Goal: Task Accomplishment & Management: Complete application form

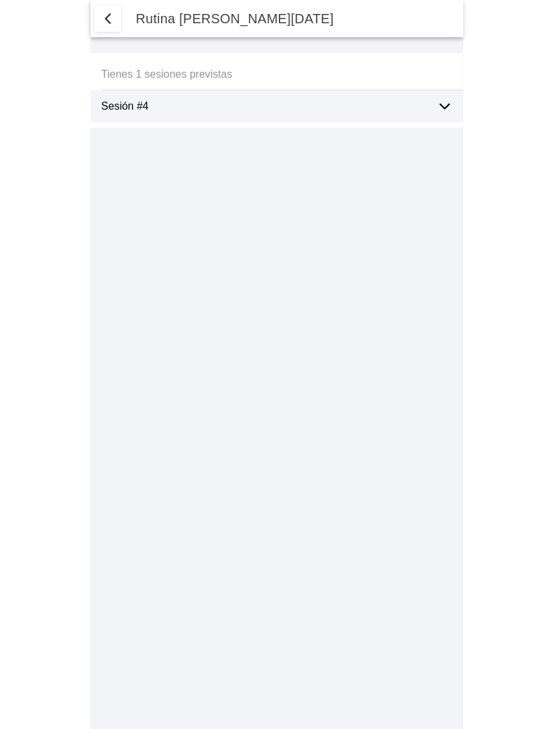
click at [445, 103] on icon at bounding box center [444, 106] width 16 height 16
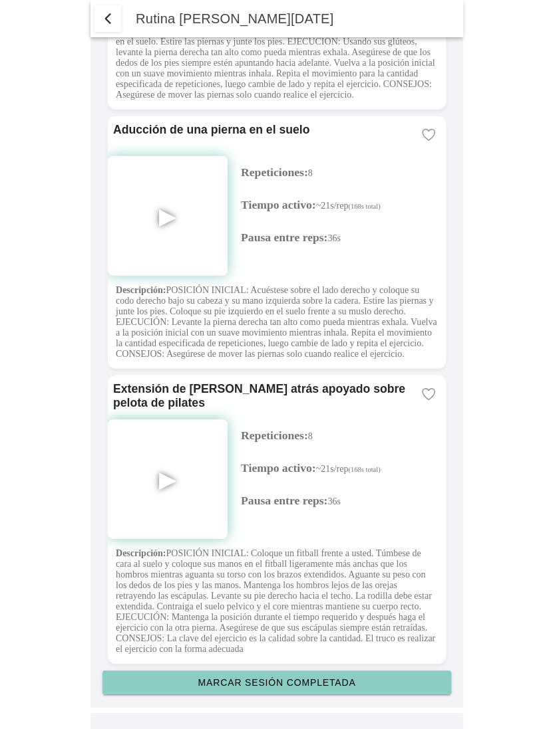
scroll to position [3003, 0]
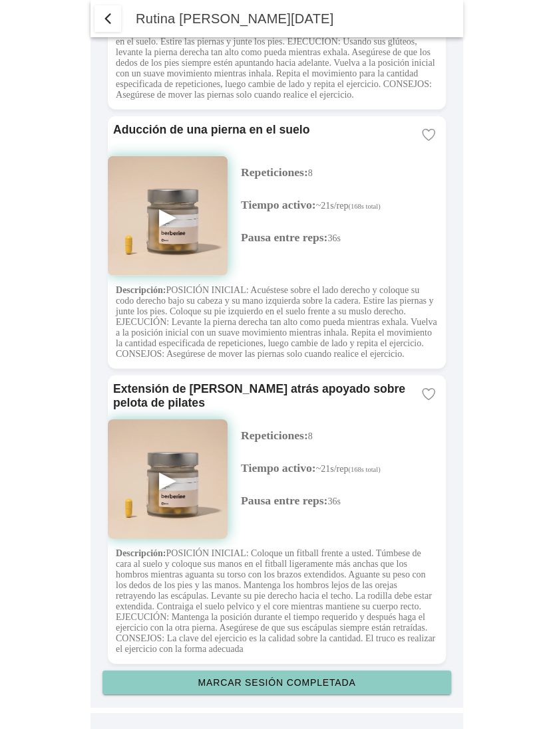
click at [0, 0] on slot "Marcar sesión completada" at bounding box center [0, 0] width 0 height 0
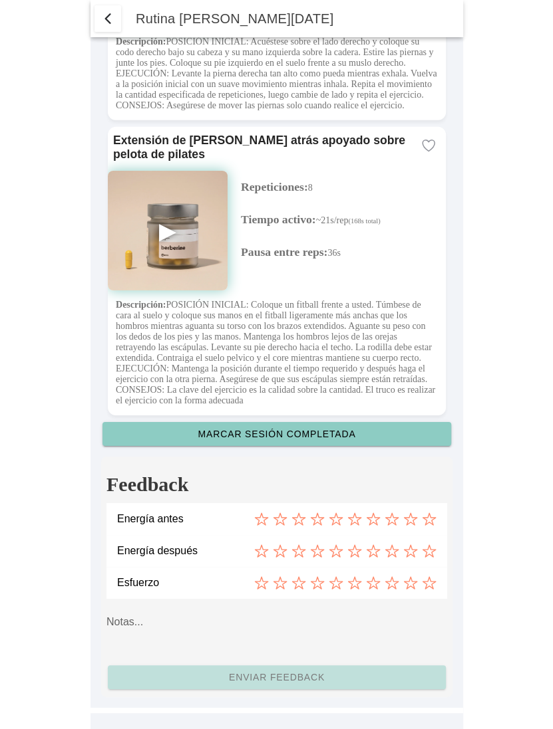
scroll to position [3253, 0]
click at [388, 519] on icon at bounding box center [391, 520] width 13 height 12
click at [408, 549] on icon at bounding box center [410, 552] width 13 height 12
click at [430, 580] on icon at bounding box center [428, 584] width 13 height 12
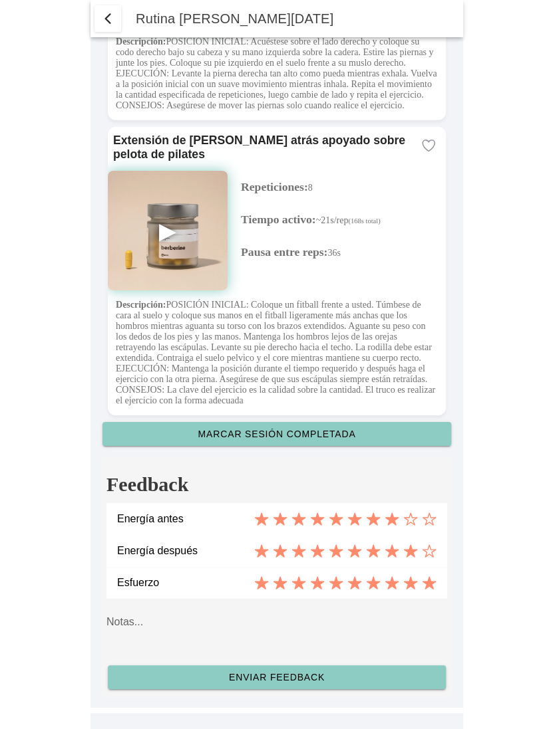
click at [307, 620] on textarea at bounding box center [276, 630] width 340 height 53
type textarea "ciao caro"
click at [0, 0] on slot "Enviar feedback" at bounding box center [0, 0] width 0 height 0
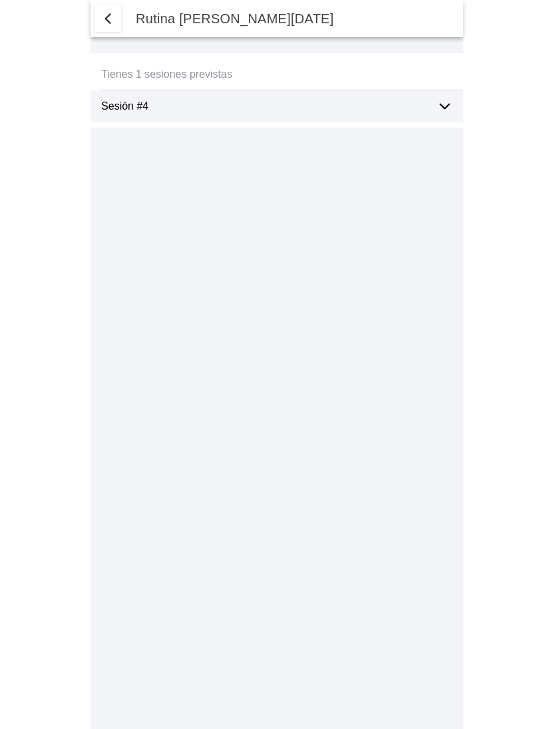
click at [111, 17] on span "button" at bounding box center [108, 19] width 16 height 16
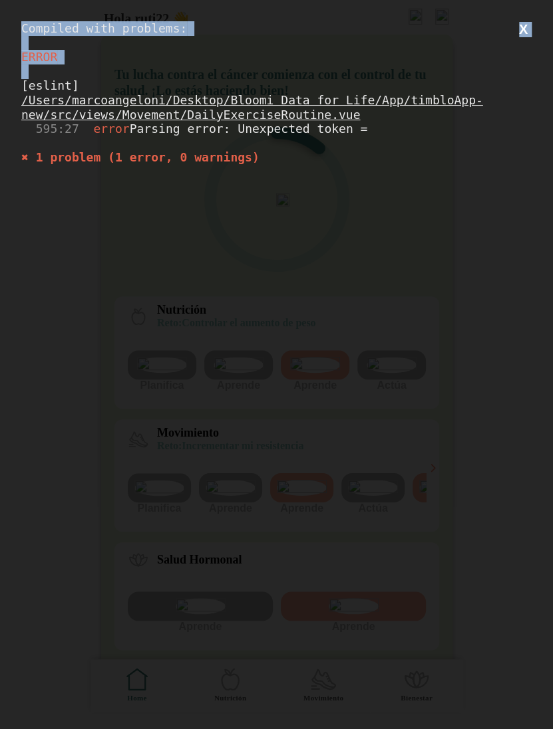
drag, startPoint x: 275, startPoint y: 174, endPoint x: 0, endPoint y: 31, distance: 309.9
click at [0, 31] on div "Compiled with problems: X ERROR [eslint] /Users/marcoangeloni/Desktop/Bloomi Da…" at bounding box center [276, 364] width 553 height 729
copy div "Compiled with problems: X ERROR"
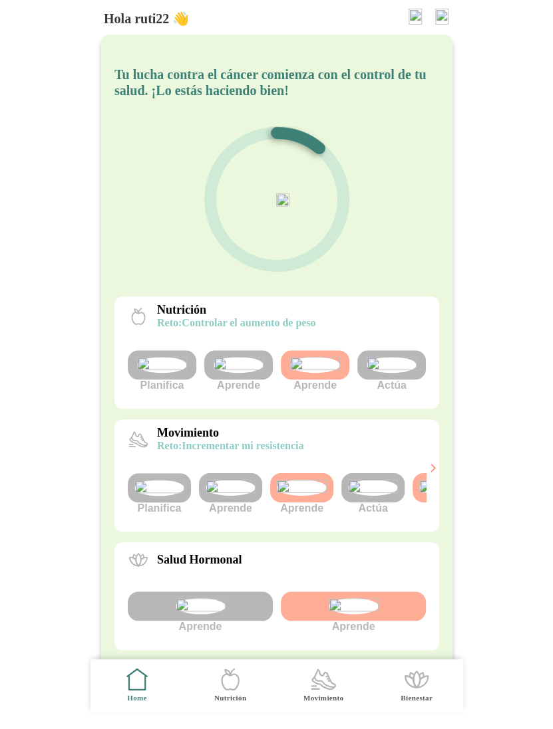
click at [364, 496] on img at bounding box center [373, 488] width 50 height 16
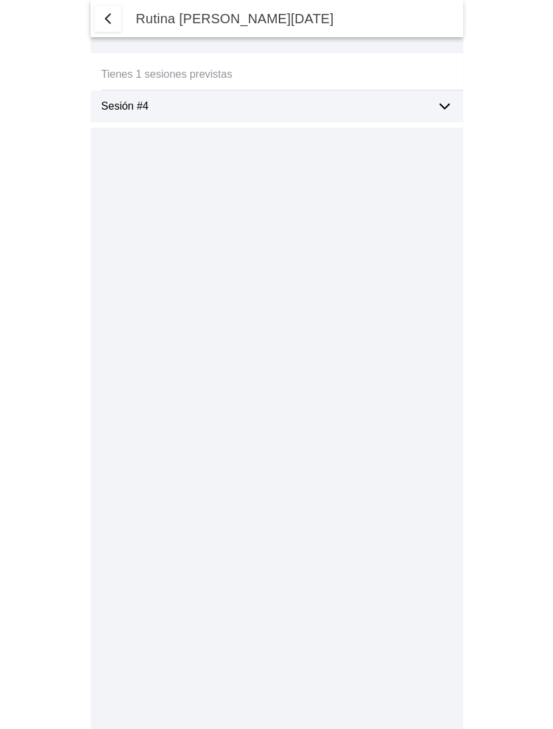
click at [232, 113] on div "Sesión #4" at bounding box center [263, 106] width 324 height 32
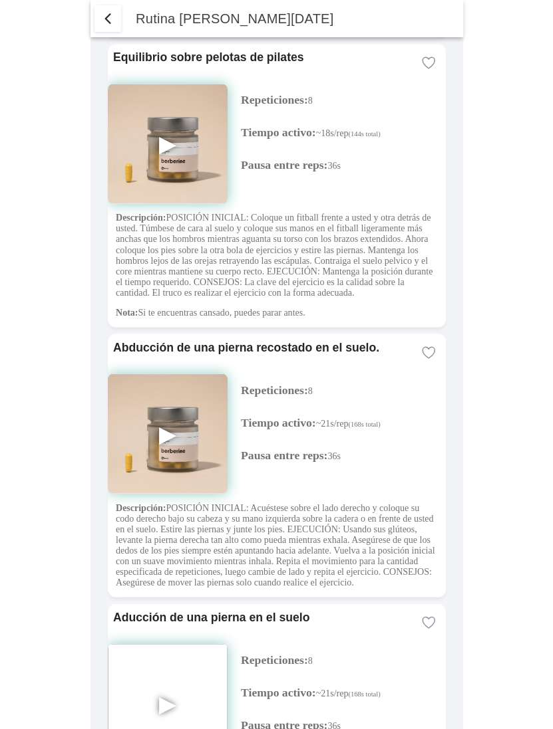
scroll to position [3003, 0]
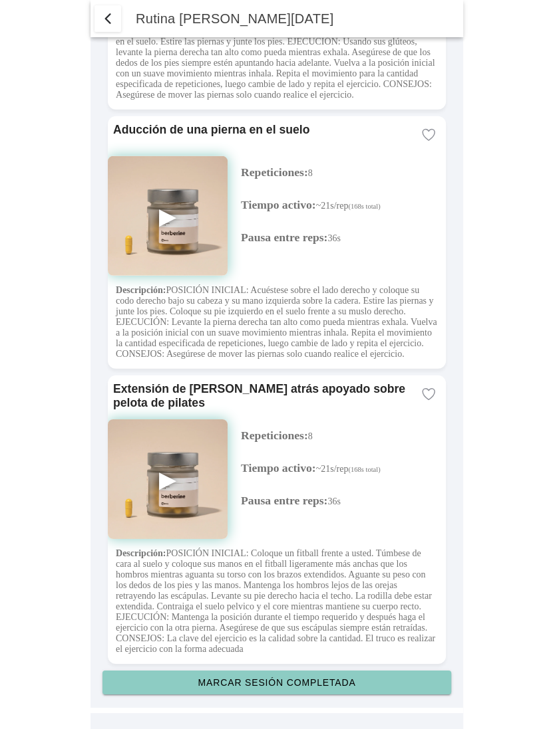
click at [0, 0] on slot "Marcar sesión completada" at bounding box center [0, 0] width 0 height 0
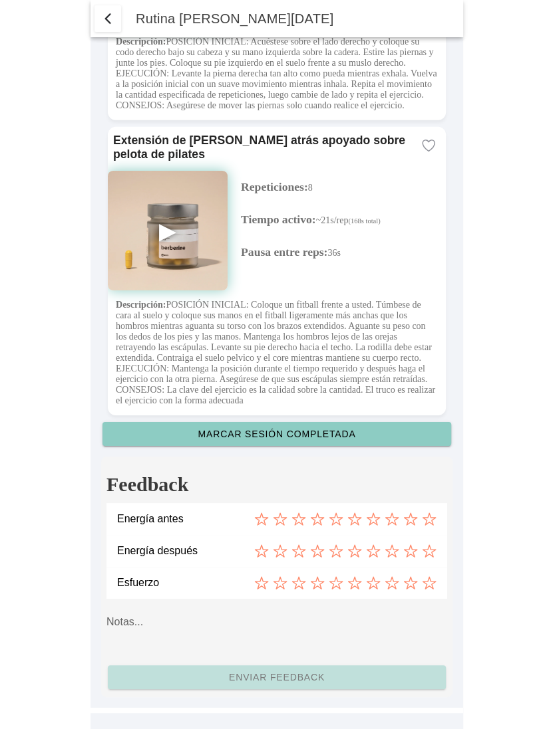
scroll to position [3253, 0]
click at [411, 521] on icon at bounding box center [410, 519] width 15 height 15
click at [432, 551] on icon at bounding box center [428, 552] width 13 height 12
click at [390, 585] on icon at bounding box center [391, 584] width 13 height 12
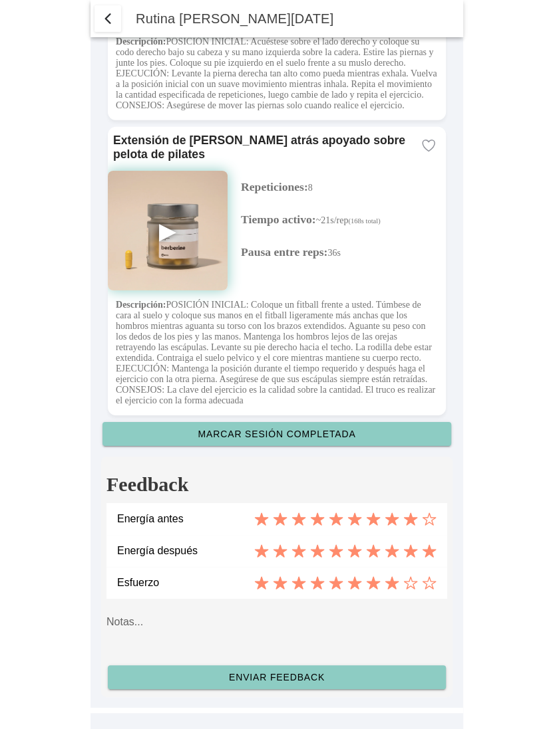
click at [247, 628] on textarea at bounding box center [276, 630] width 340 height 53
type textarea "ciao caro"
click at [0, 0] on slot "Enviar feedback" at bounding box center [0, 0] width 0 height 0
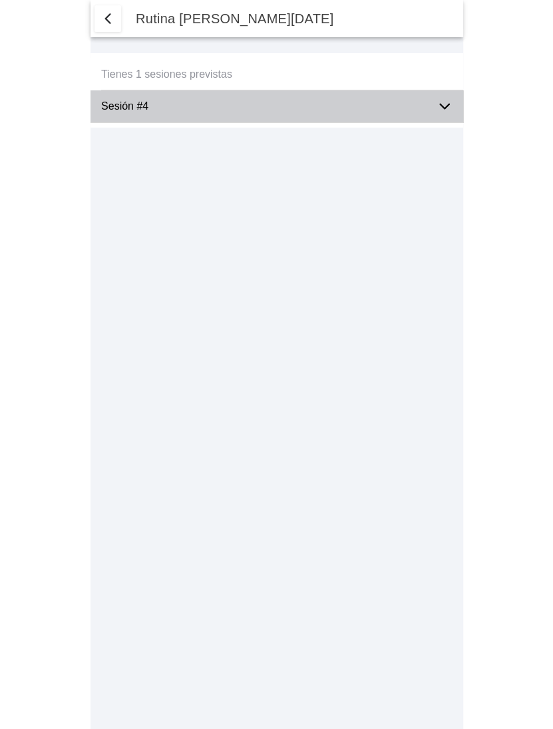
click at [260, 104] on ion-label "Sesión #4" at bounding box center [263, 106] width 324 height 12
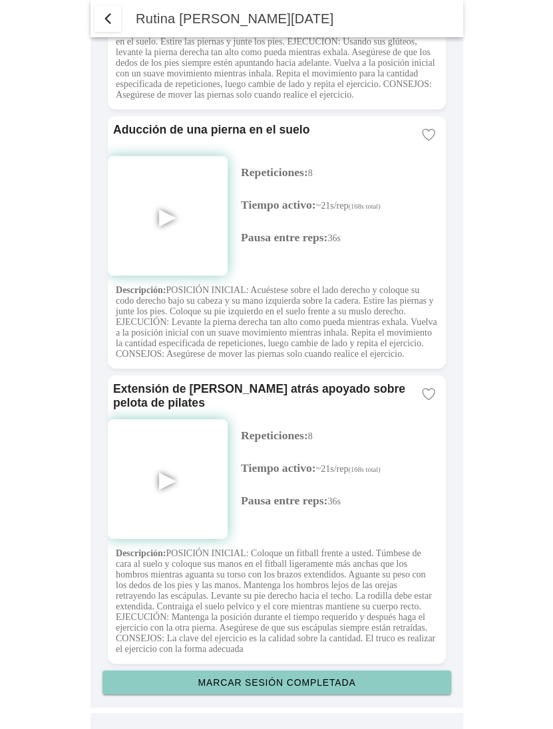
scroll to position [3003, 0]
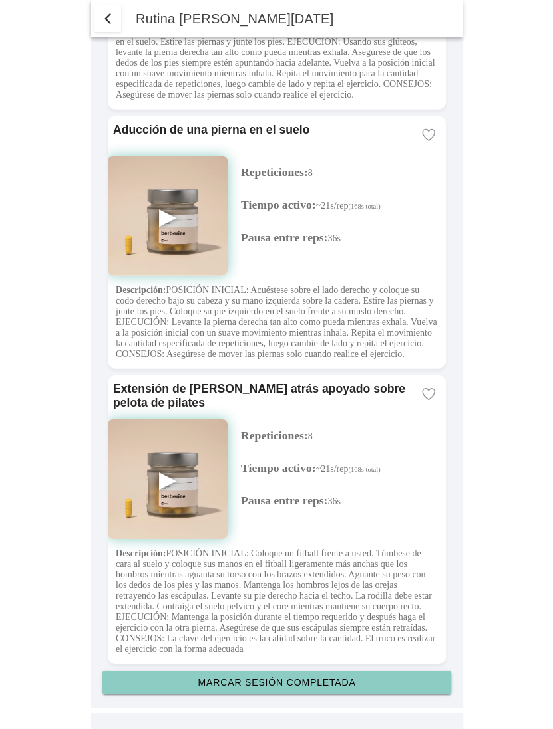
click at [0, 0] on slot "Marcar sesión completada" at bounding box center [0, 0] width 0 height 0
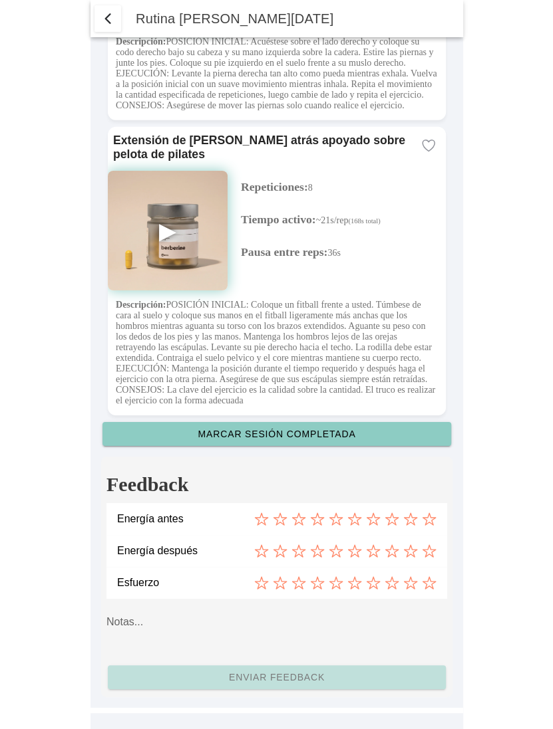
scroll to position [3253, 0]
click at [390, 519] on icon at bounding box center [391, 519] width 15 height 15
click at [414, 551] on icon at bounding box center [410, 551] width 15 height 15
click at [432, 579] on icon at bounding box center [429, 583] width 15 height 15
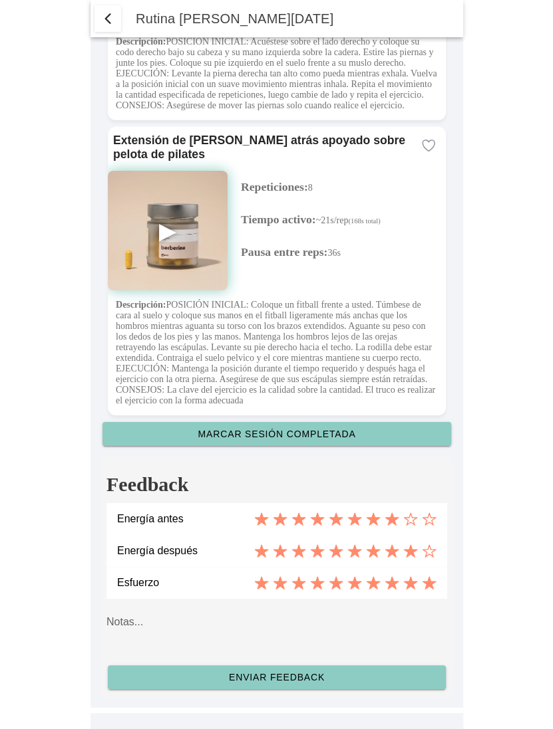
click at [151, 612] on textarea at bounding box center [276, 630] width 340 height 53
click at [281, 624] on textarea "ciao caro" at bounding box center [276, 630] width 340 height 53
type textarea "ciao caro"
click at [0, 0] on slot "Enviar feedback" at bounding box center [0, 0] width 0 height 0
click at [241, 648] on textarea "ciao caro" at bounding box center [276, 630] width 340 height 53
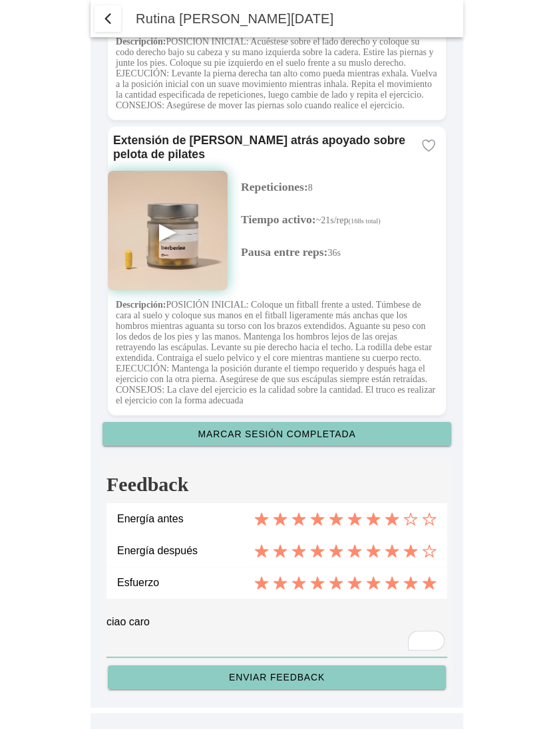
click at [235, 574] on div "Esfuerzo" at bounding box center [276, 583] width 319 height 32
click at [0, 0] on slot "Enviar feedback" at bounding box center [0, 0] width 0 height 0
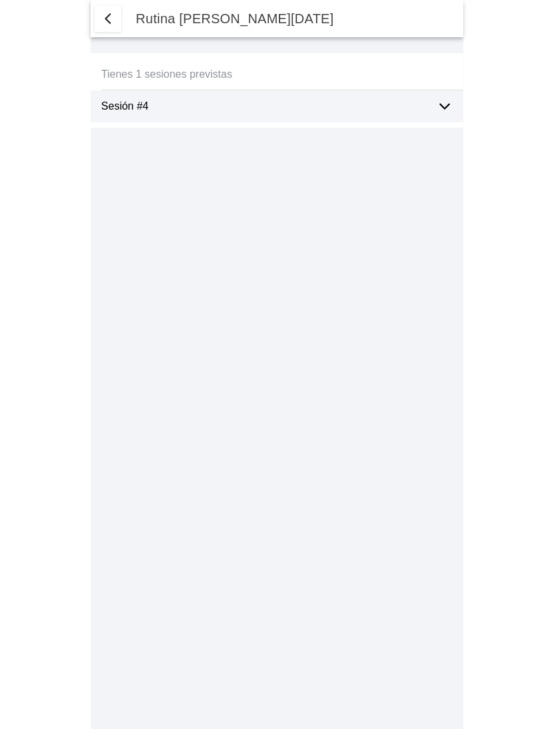
click at [364, 114] on div "Sesión #4" at bounding box center [263, 106] width 324 height 32
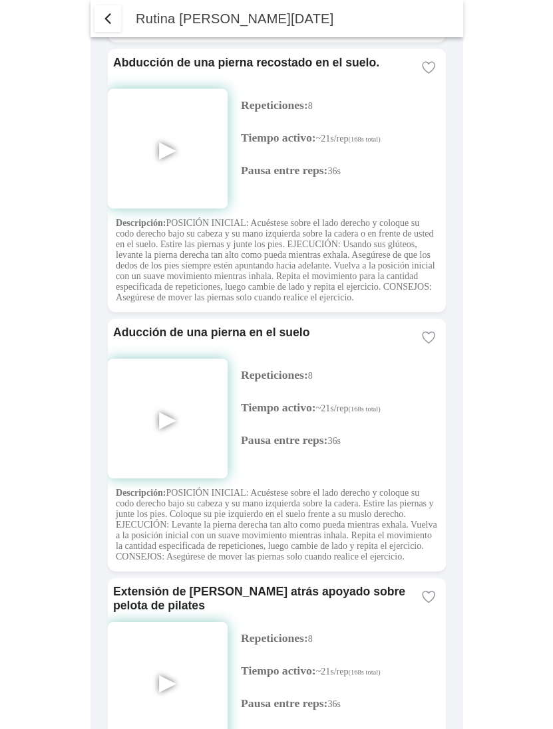
scroll to position [3003, 0]
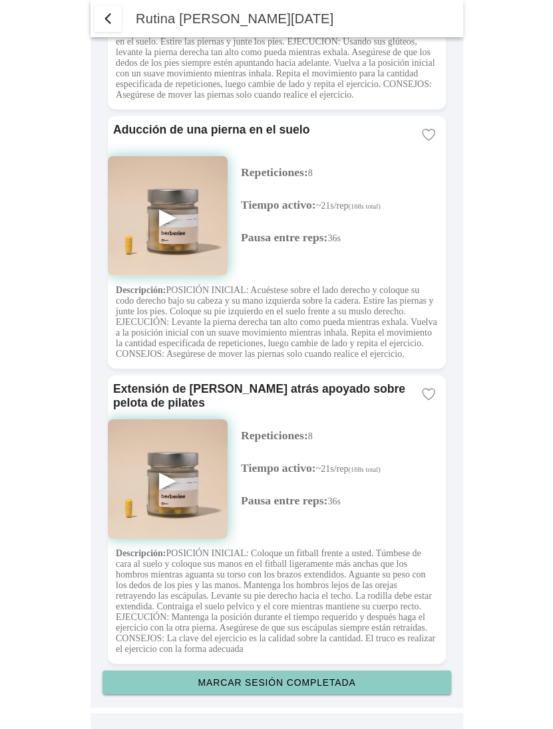
click at [0, 0] on slot "Marcar sesión completada" at bounding box center [0, 0] width 0 height 0
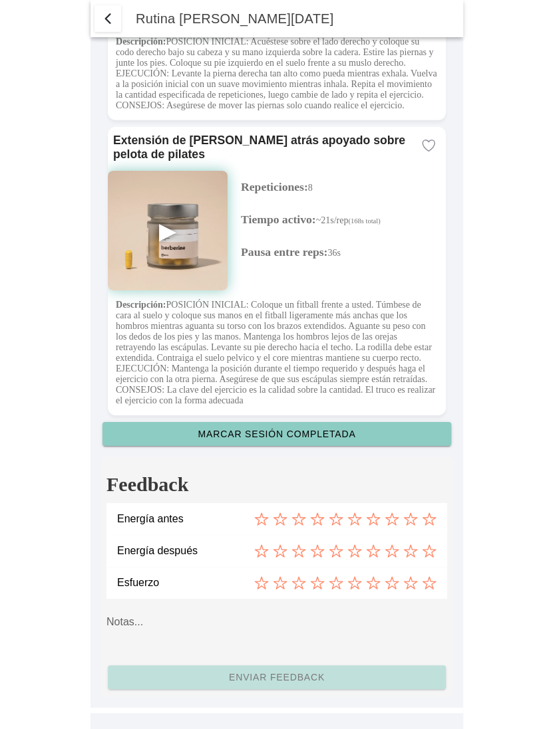
scroll to position [3253, 0]
click at [412, 519] on icon at bounding box center [410, 520] width 13 height 12
click at [428, 547] on icon at bounding box center [428, 552] width 13 height 12
click at [410, 584] on icon at bounding box center [410, 583] width 15 height 15
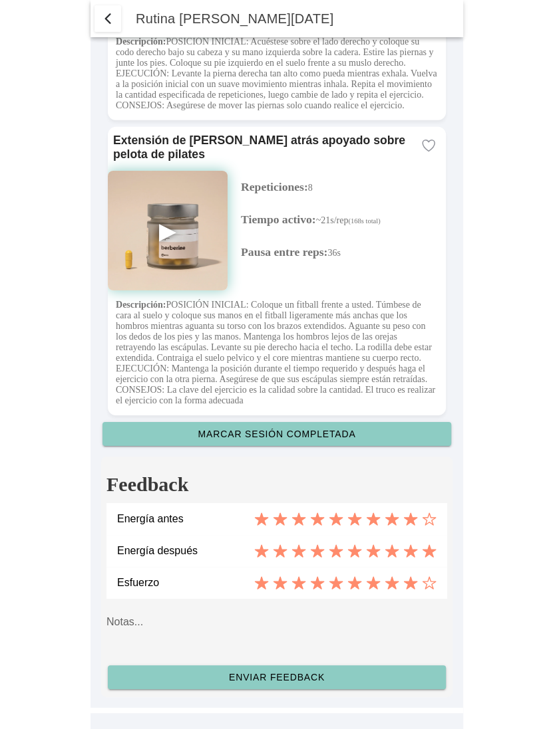
click at [253, 614] on textarea at bounding box center [276, 630] width 340 height 53
click at [280, 604] on textarea "ciao caro" at bounding box center [276, 630] width 340 height 53
click at [277, 622] on textarea "ciao caro" at bounding box center [276, 630] width 340 height 53
type textarea "ciao caro"
click at [0, 0] on slot "Enviar feedback" at bounding box center [0, 0] width 0 height 0
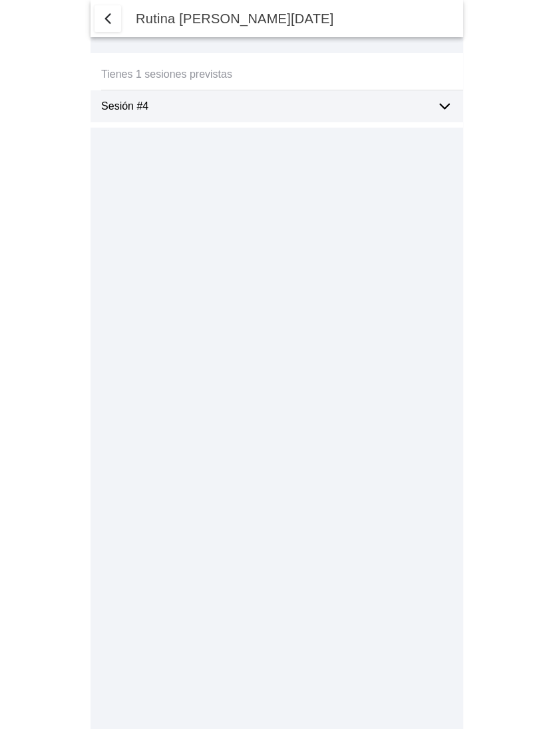
click at [439, 110] on icon at bounding box center [444, 106] width 16 height 16
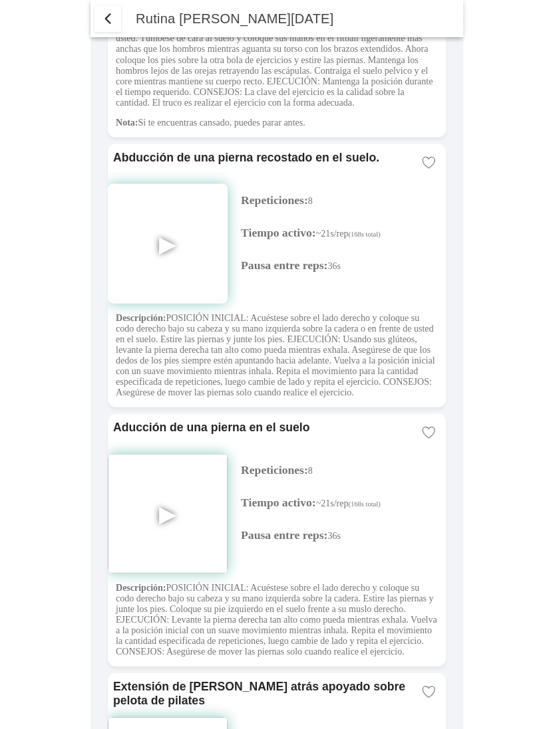
scroll to position [3003, 0]
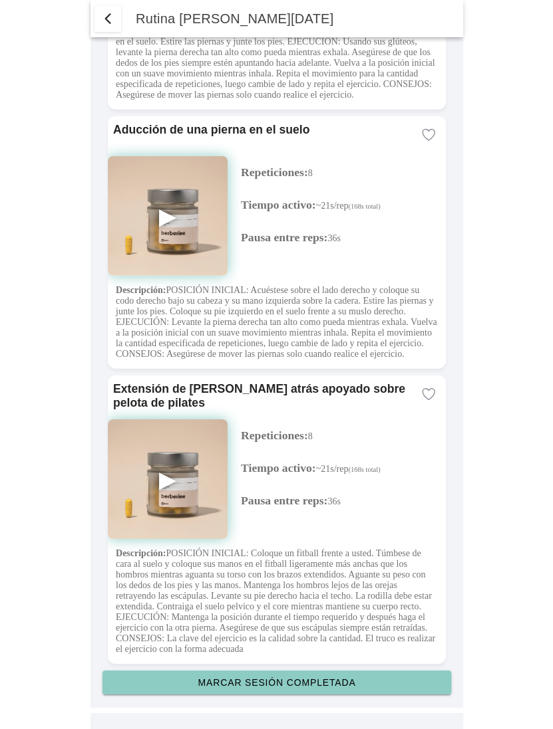
click at [0, 0] on slot "Marcar sesión completada" at bounding box center [0, 0] width 0 height 0
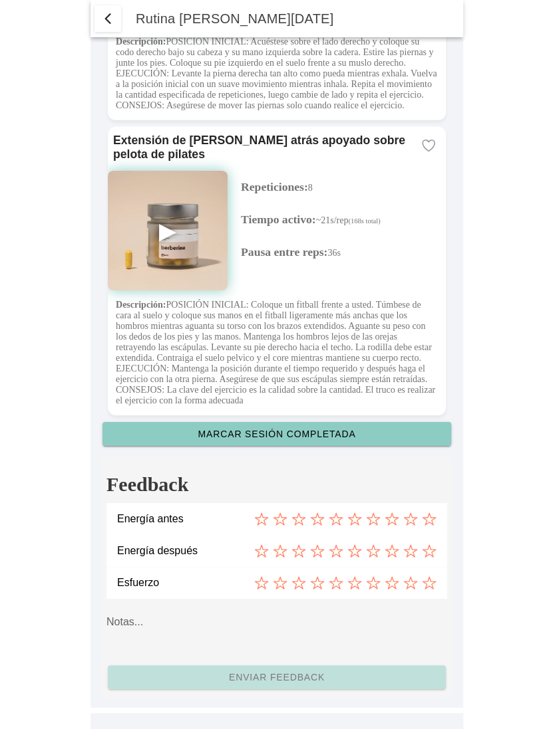
scroll to position [3253, 0]
click at [408, 518] on icon at bounding box center [410, 519] width 15 height 15
click at [429, 546] on icon at bounding box center [428, 552] width 13 height 12
click at [392, 582] on icon at bounding box center [391, 583] width 15 height 15
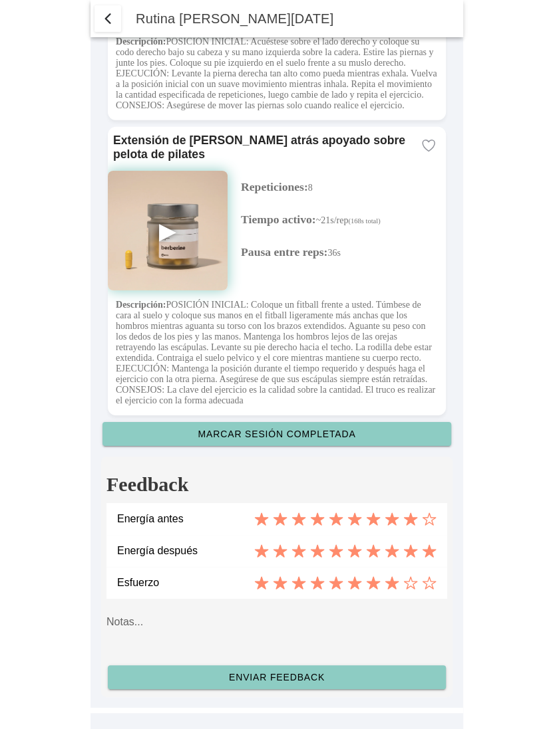
click at [246, 620] on textarea at bounding box center [276, 630] width 340 height 53
type textarea "ciao caro"
click at [0, 0] on slot "Enviar feedback" at bounding box center [0, 0] width 0 height 0
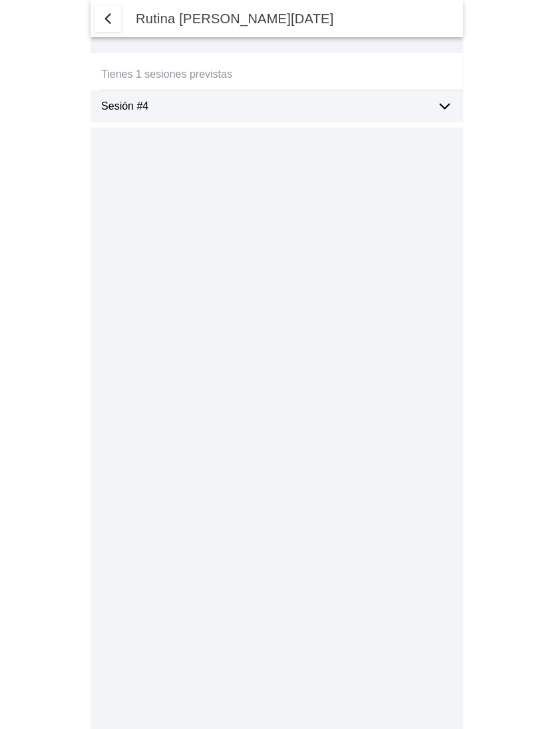
click at [257, 110] on ion-label "Sesión #4" at bounding box center [263, 106] width 324 height 12
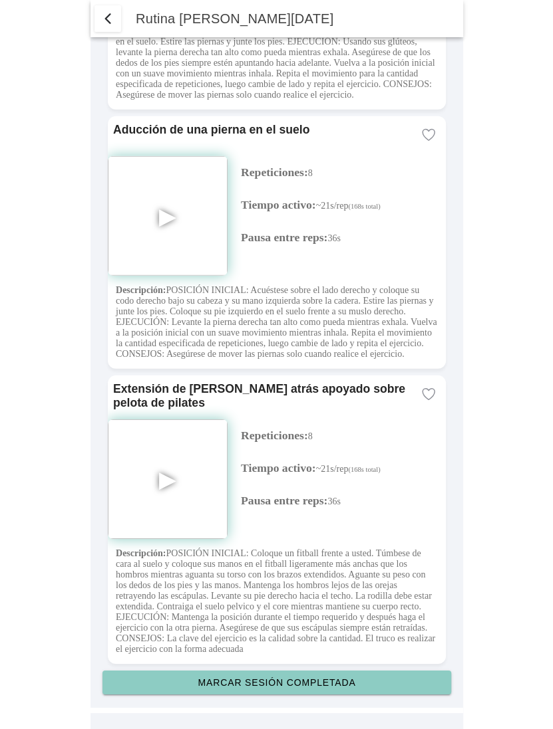
scroll to position [3003, 0]
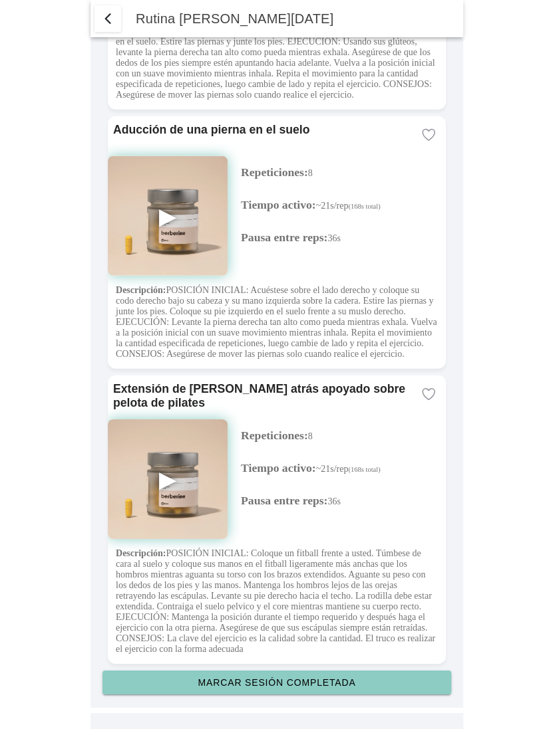
click at [0, 0] on slot "Marcar sesión completada" at bounding box center [0, 0] width 0 height 0
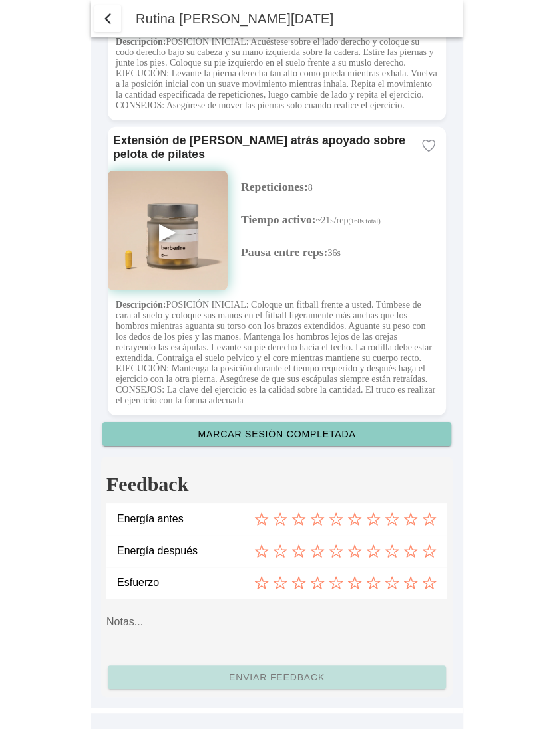
scroll to position [3253, 0]
click at [372, 519] on icon at bounding box center [373, 519] width 15 height 15
click at [390, 549] on icon at bounding box center [391, 551] width 15 height 15
click at [430, 579] on icon at bounding box center [429, 583] width 15 height 15
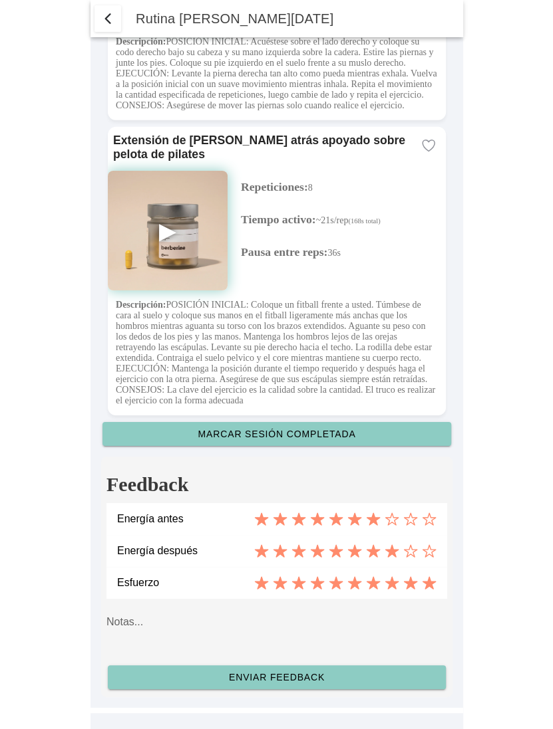
click at [241, 614] on textarea at bounding box center [276, 630] width 340 height 53
type textarea "ciao caro"
click at [320, 673] on span "Enviar feedback" at bounding box center [276, 677] width 317 height 9
click at [0, 0] on slot "Enviar feedback" at bounding box center [0, 0] width 0 height 0
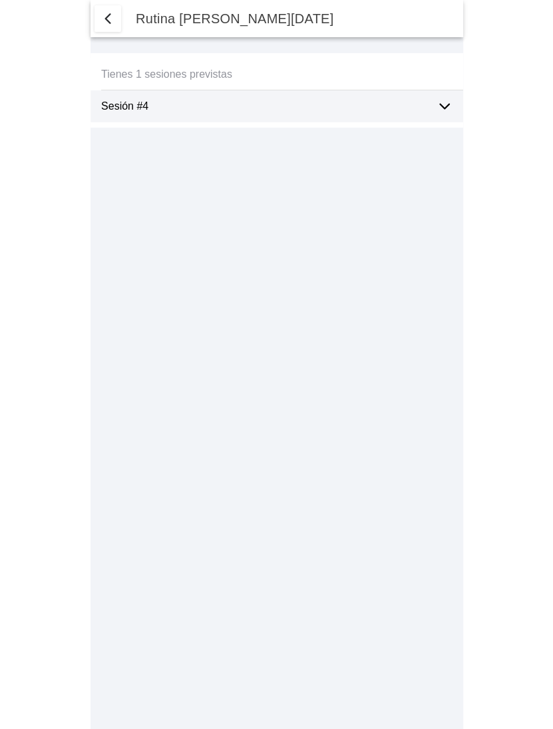
click at [359, 110] on ion-label "Sesión #4" at bounding box center [263, 106] width 324 height 12
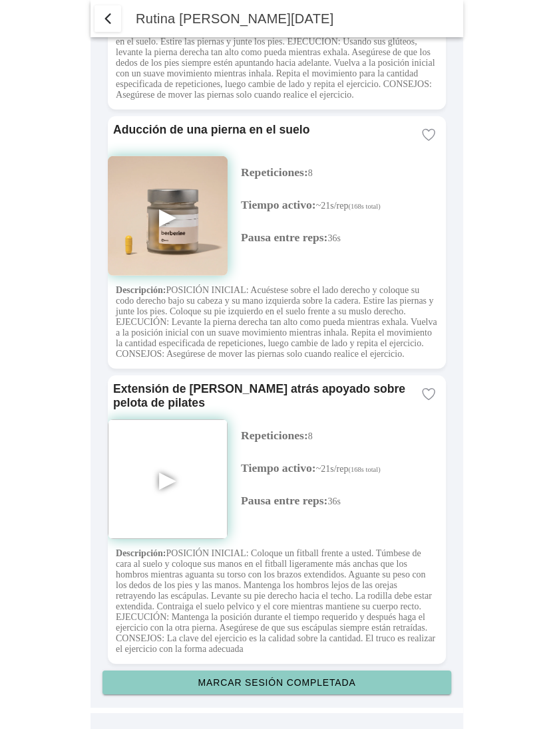
scroll to position [3003, 0]
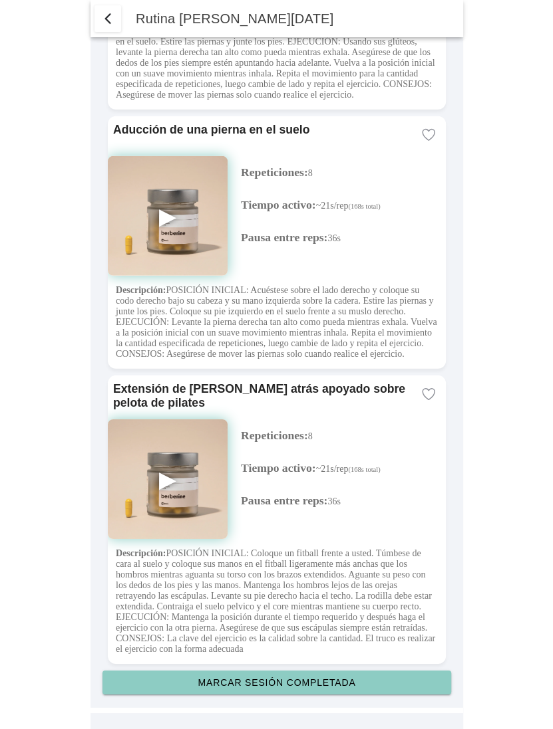
click at [296, 674] on button "Marcar sesión completada" at bounding box center [276, 683] width 348 height 24
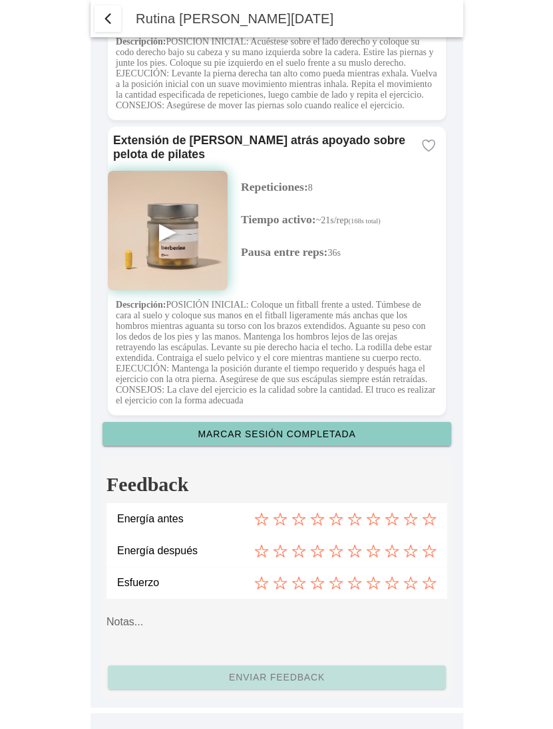
scroll to position [3253, 0]
click at [370, 523] on icon at bounding box center [372, 520] width 13 height 12
click at [393, 550] on icon at bounding box center [391, 551] width 15 height 15
click at [431, 581] on icon at bounding box center [429, 583] width 15 height 15
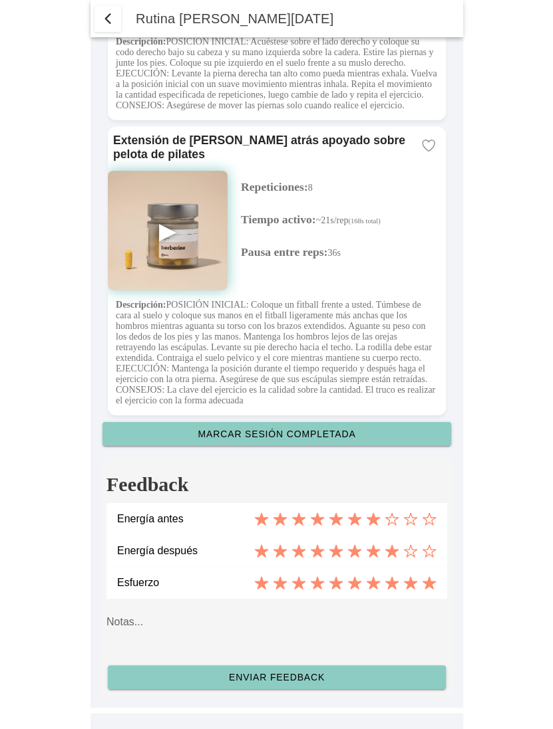
click at [320, 608] on textarea at bounding box center [276, 630] width 340 height 53
type textarea "ciao caro"
click at [0, 0] on slot "Enviar feedback" at bounding box center [0, 0] width 0 height 0
click at [338, 584] on icon at bounding box center [335, 583] width 15 height 15
click at [0, 0] on slot "Enviar feedback" at bounding box center [0, 0] width 0 height 0
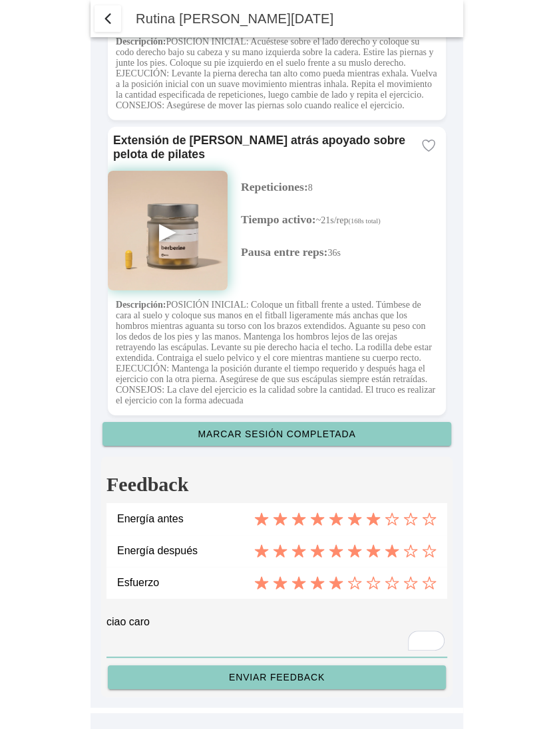
click at [201, 618] on textarea "ciao caro" at bounding box center [276, 630] width 340 height 53
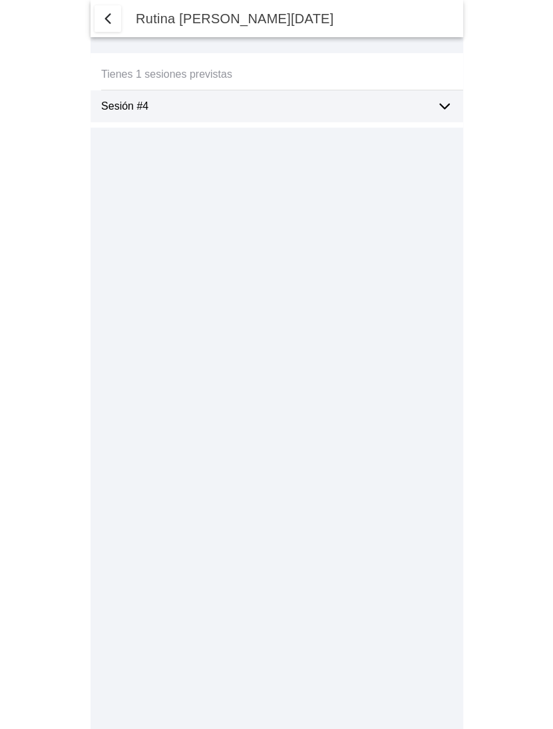
click at [310, 101] on ion-label "Sesión #4" at bounding box center [263, 106] width 324 height 12
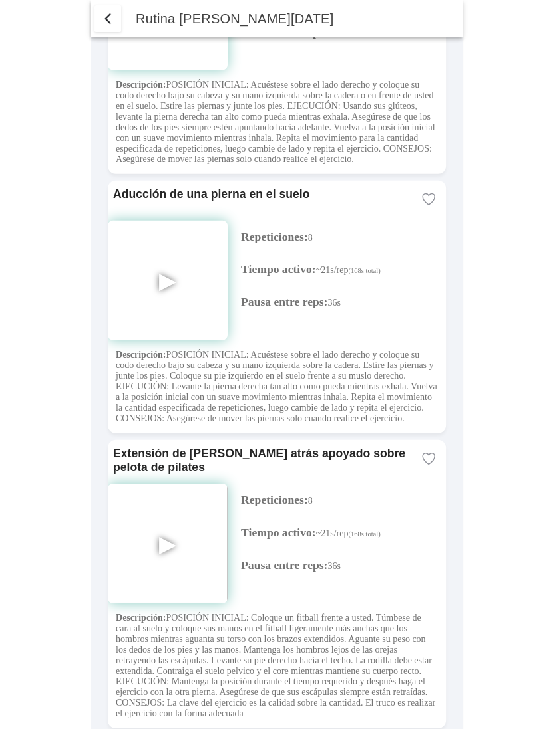
scroll to position [3003, 0]
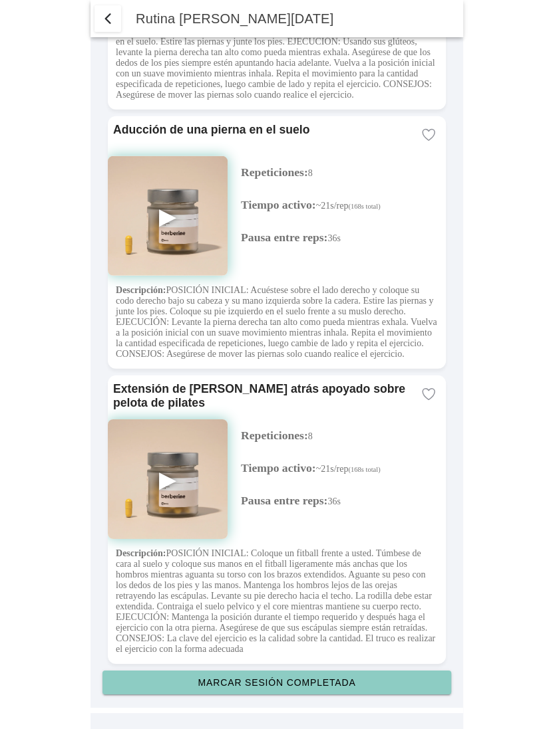
click at [0, 0] on slot "Marcar sesión completada" at bounding box center [0, 0] width 0 height 0
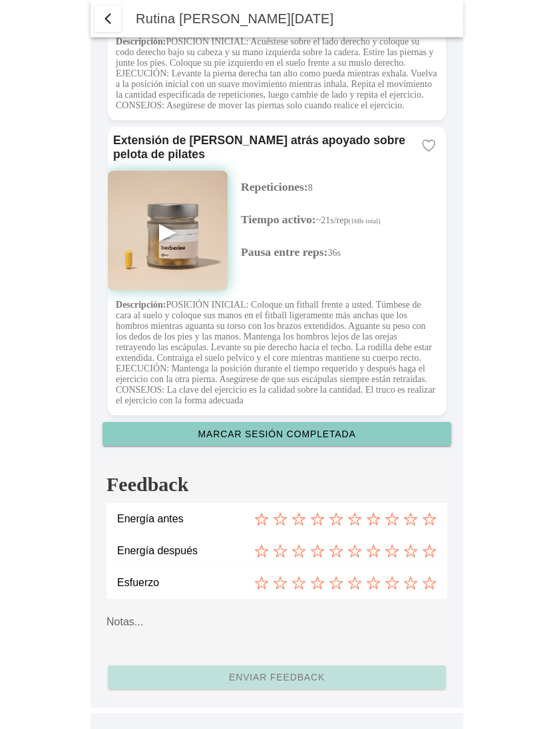
scroll to position [3253, 0]
click at [366, 519] on icon at bounding box center [373, 519] width 15 height 15
click at [341, 553] on icon at bounding box center [335, 551] width 15 height 15
click at [424, 588] on icon at bounding box center [429, 583] width 15 height 15
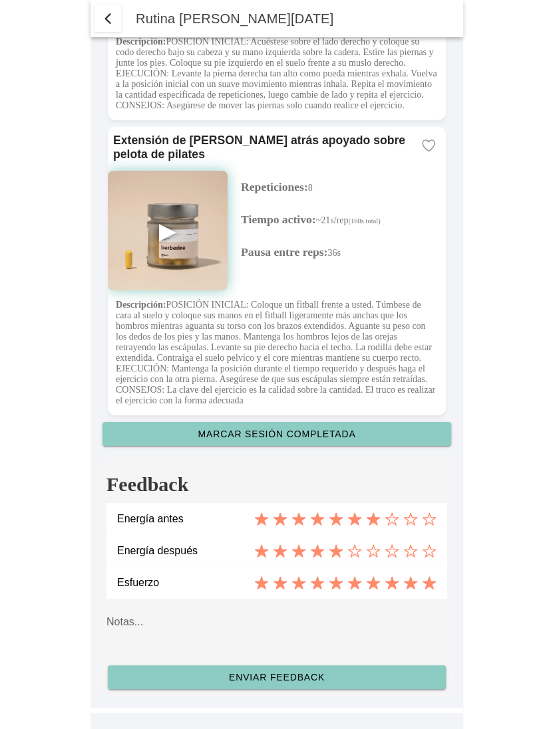
click at [296, 619] on textarea at bounding box center [276, 630] width 340 height 53
type textarea "ciao caro"
click at [0, 0] on slot "Enviar feedback" at bounding box center [0, 0] width 0 height 0
click at [273, 622] on textarea "ciao caro" at bounding box center [276, 630] width 340 height 53
click at [411, 554] on icon at bounding box center [410, 552] width 13 height 12
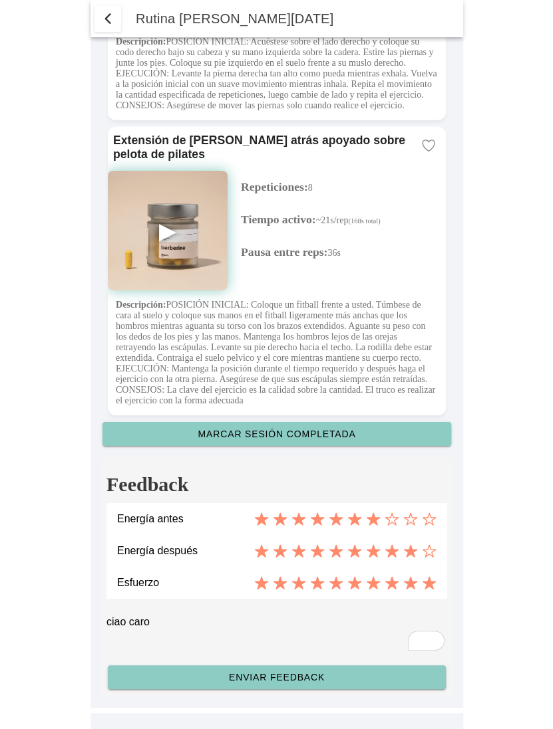
click at [340, 676] on span "Enviar feedback" at bounding box center [276, 677] width 317 height 9
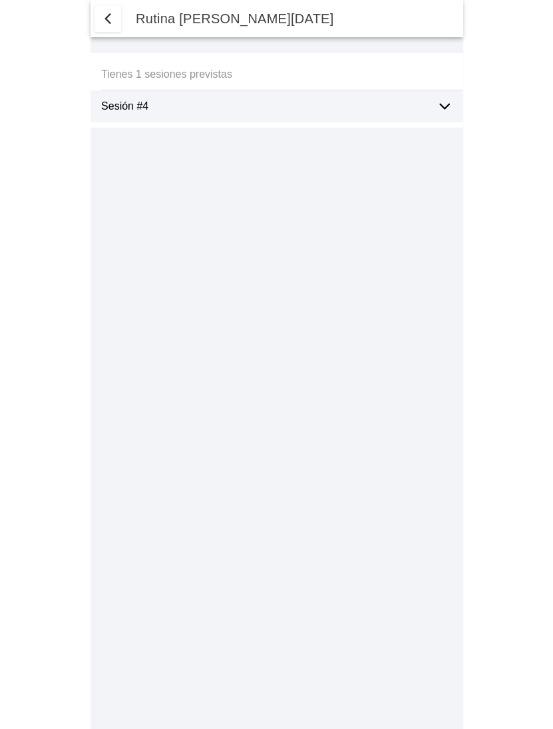
click at [164, 110] on ion-label "Sesión #4" at bounding box center [263, 106] width 324 height 12
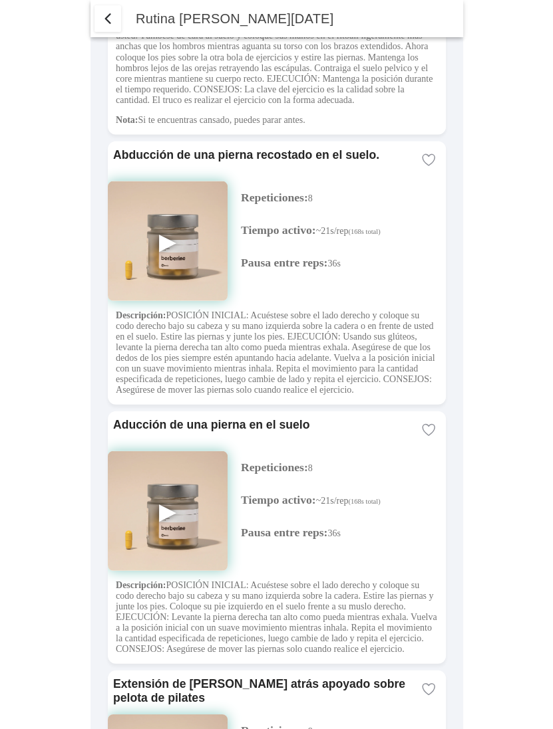
scroll to position [3003, 0]
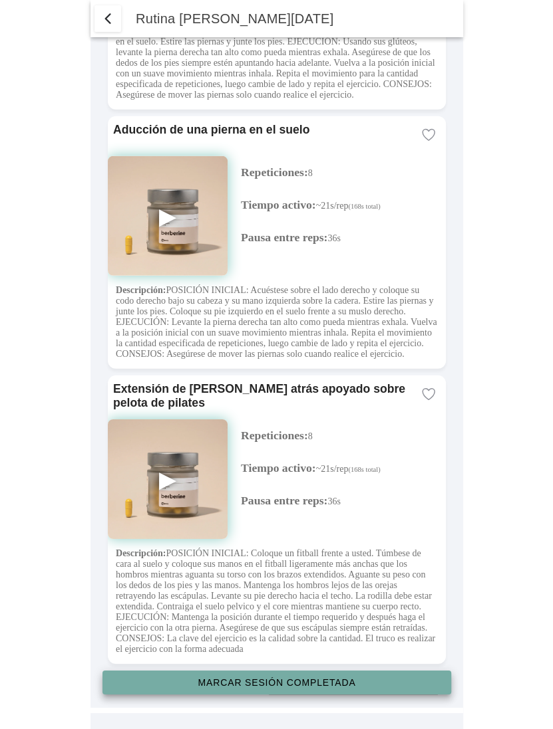
click at [0, 0] on slot "Marcar sesión completada" at bounding box center [0, 0] width 0 height 0
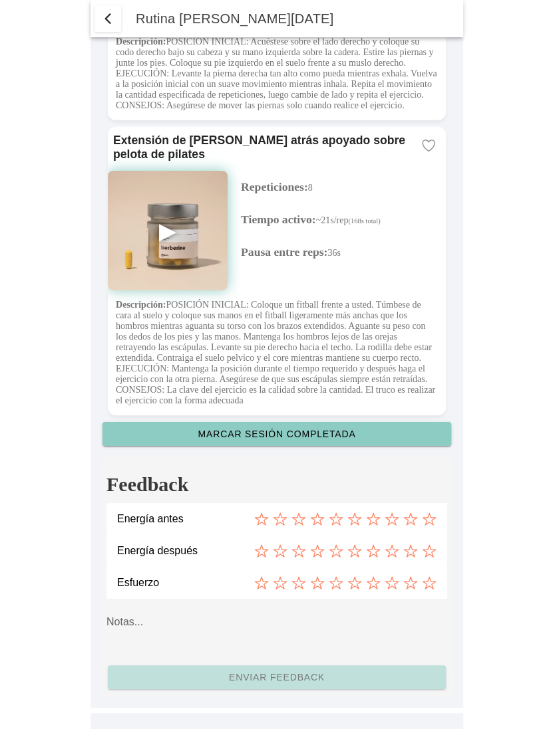
scroll to position [3253, 0]
click at [332, 521] on icon at bounding box center [335, 520] width 13 height 12
click at [388, 551] on icon at bounding box center [391, 552] width 13 height 12
click at [429, 582] on icon at bounding box center [429, 583] width 15 height 15
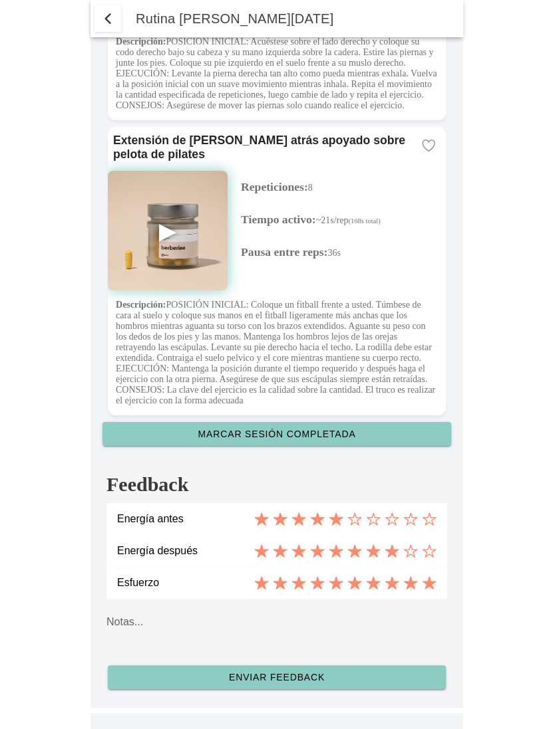
click at [261, 626] on textarea at bounding box center [276, 630] width 340 height 53
type textarea "ciao caro"
click at [0, 0] on slot "Enviar feedback" at bounding box center [0, 0] width 0 height 0
click at [281, 634] on textarea "ciao caro" at bounding box center [276, 630] width 340 height 53
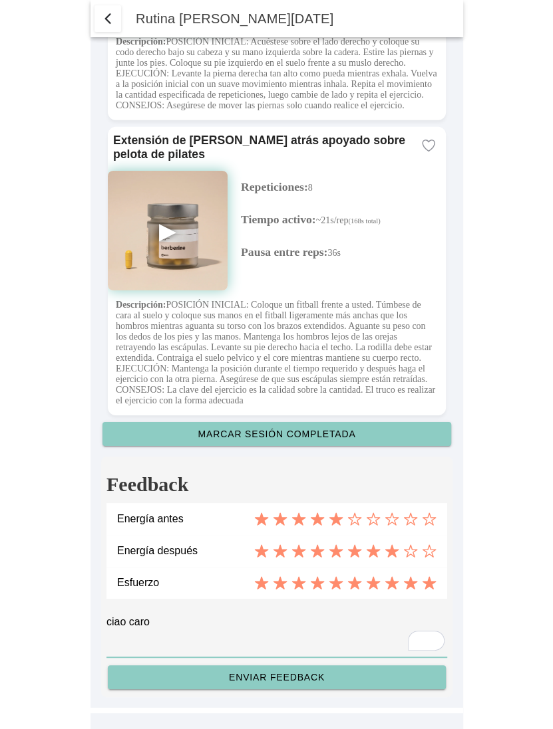
click at [281, 634] on textarea "ciao caro" at bounding box center [276, 630] width 340 height 53
click at [0, 0] on slot "Enviar feedback" at bounding box center [0, 0] width 0 height 0
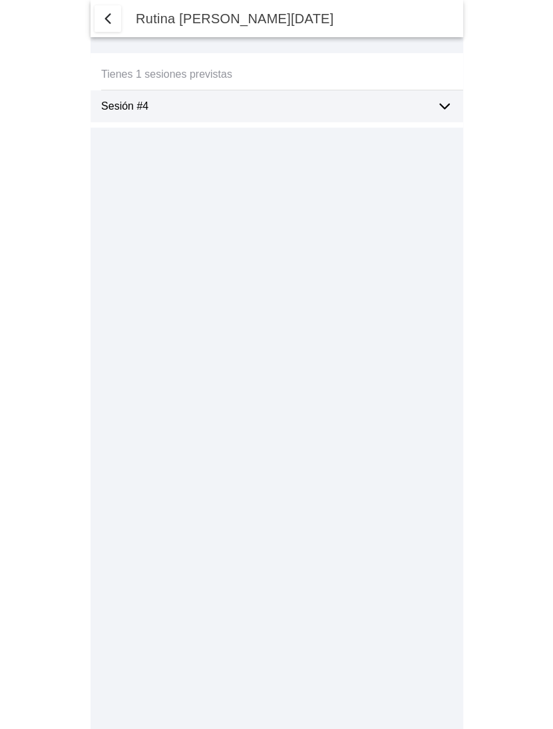
click at [311, 112] on div "Sesión #4" at bounding box center [263, 106] width 324 height 32
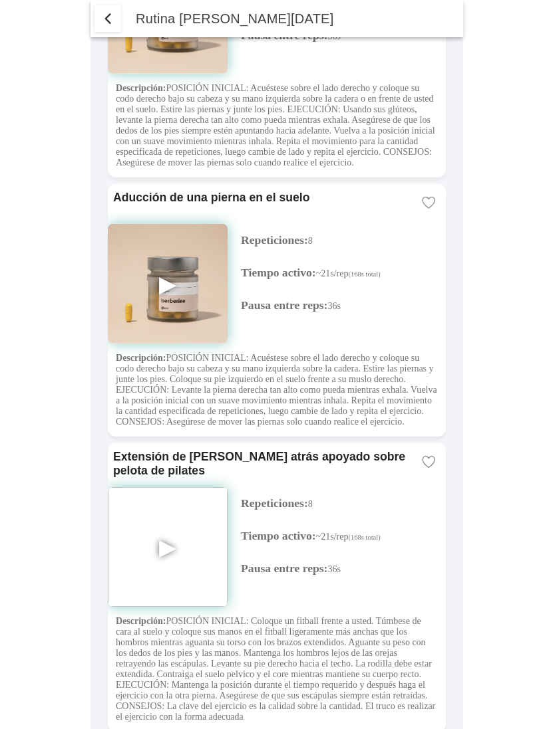
scroll to position [3003, 0]
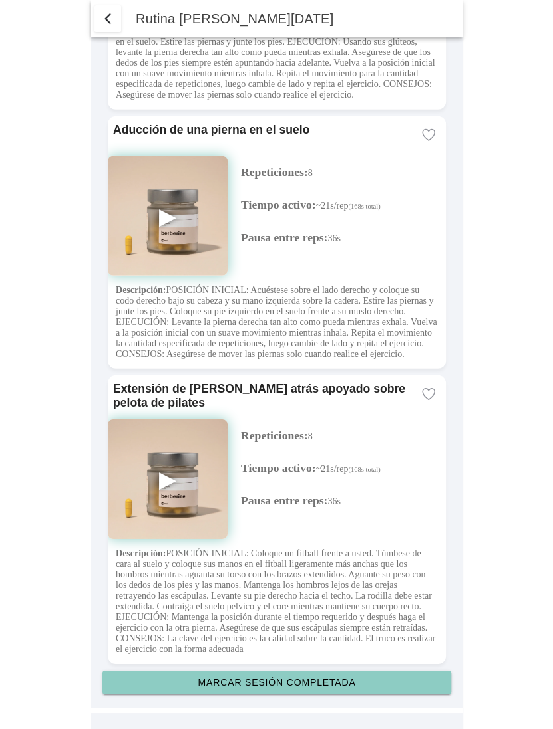
click at [0, 0] on slot "Marcar sesión completada" at bounding box center [0, 0] width 0 height 0
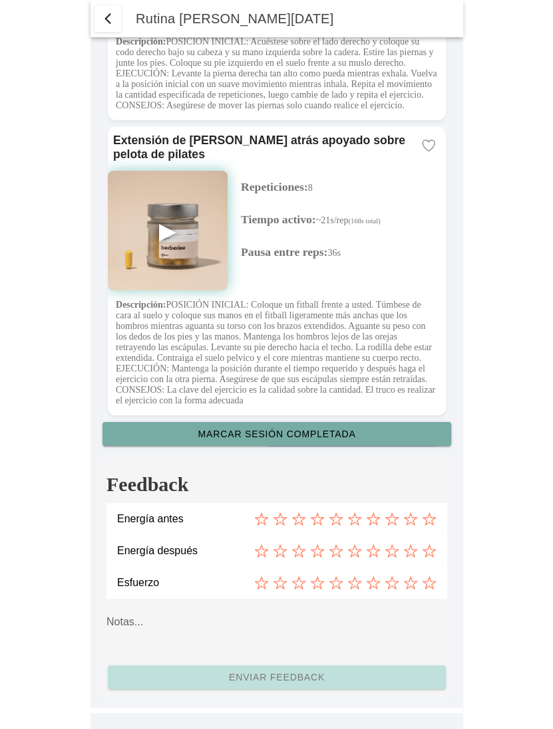
scroll to position [3253, 0]
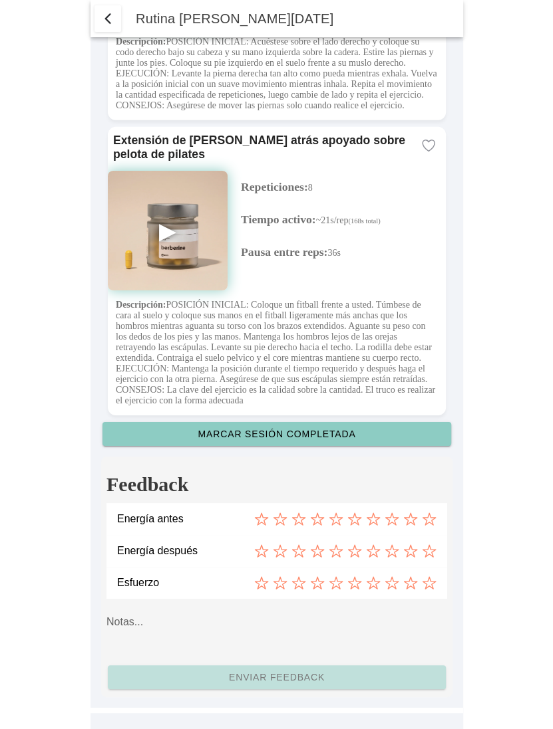
click at [394, 522] on icon at bounding box center [391, 520] width 13 height 12
click at [410, 547] on icon at bounding box center [410, 552] width 13 height 12
click at [434, 578] on icon at bounding box center [429, 583] width 15 height 15
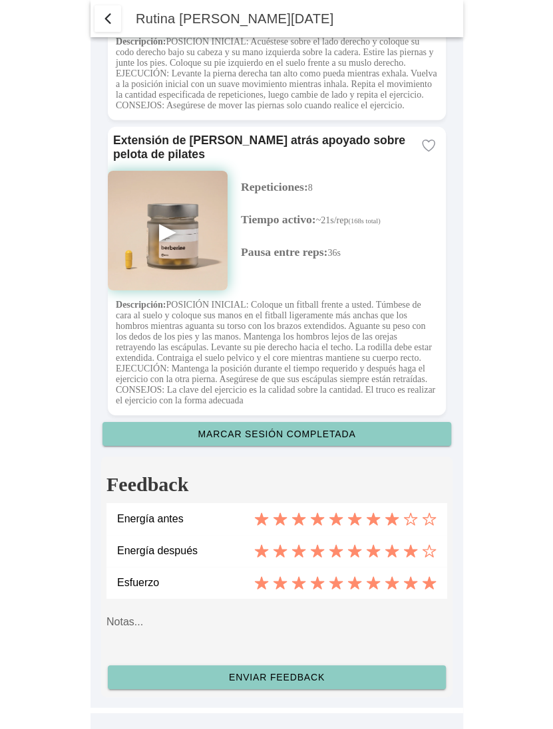
click at [281, 634] on textarea at bounding box center [276, 630] width 340 height 53
type textarea "ciao caro"
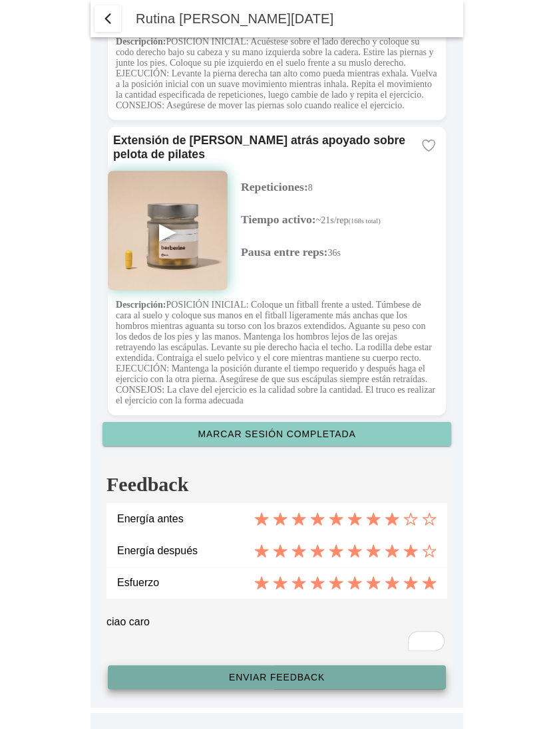
click at [0, 0] on slot "Enviar feedback" at bounding box center [0, 0] width 0 height 0
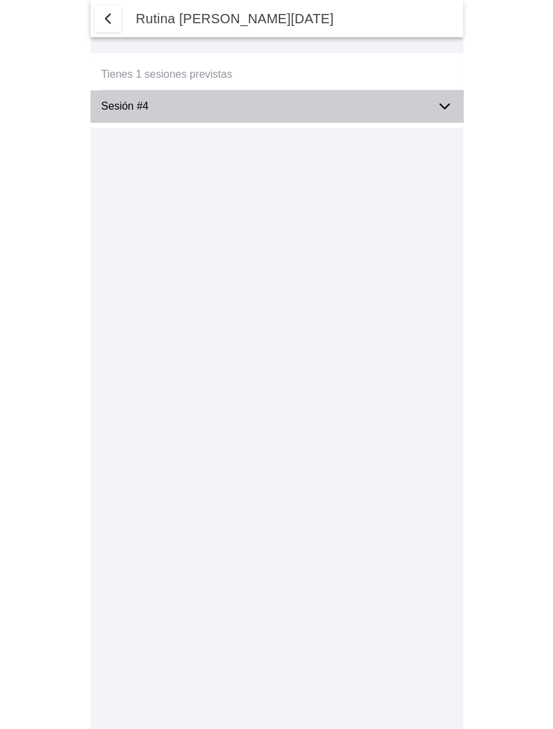
click at [301, 100] on ion-label "Sesión #4" at bounding box center [263, 106] width 324 height 12
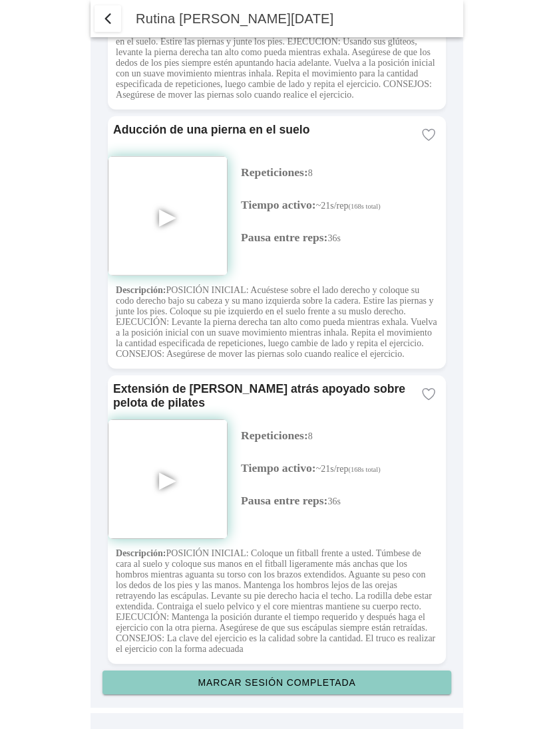
scroll to position [3003, 0]
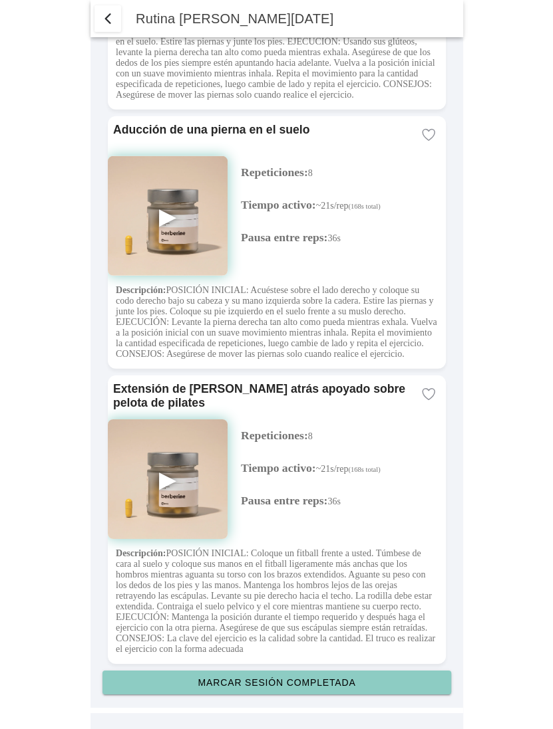
click at [0, 0] on slot "Marcar sesión completada" at bounding box center [0, 0] width 0 height 0
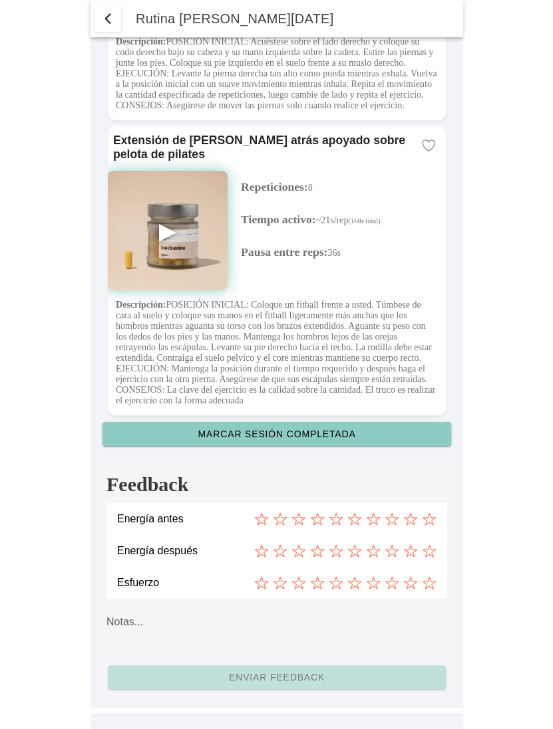
scroll to position [3253, 0]
click at [362, 516] on div at bounding box center [345, 519] width 182 height 15
click at [355, 516] on icon at bounding box center [354, 520] width 13 height 12
click at [391, 551] on icon at bounding box center [391, 551] width 15 height 15
click at [428, 583] on icon at bounding box center [429, 583] width 15 height 15
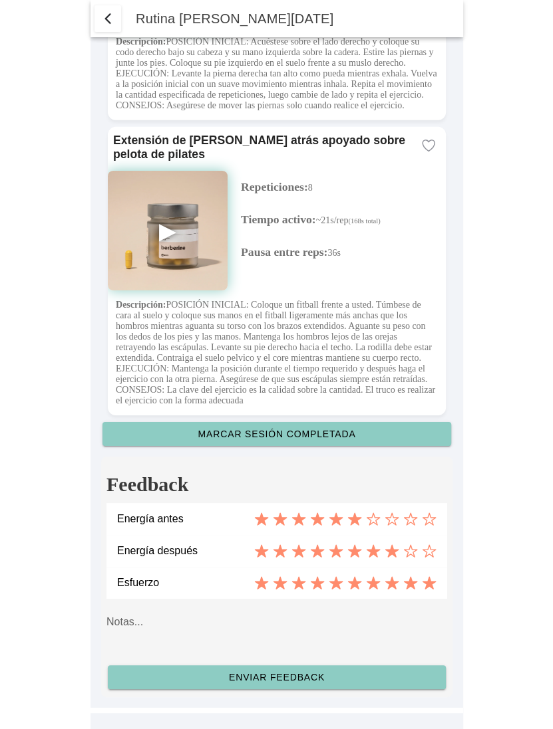
click at [237, 635] on textarea at bounding box center [276, 630] width 340 height 53
type textarea "ciao caro"
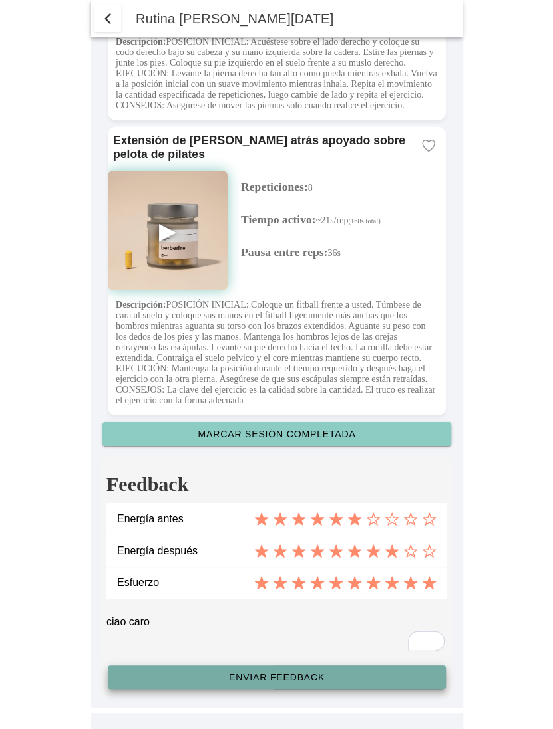
click at [296, 670] on button "Enviar feedback" at bounding box center [277, 678] width 338 height 24
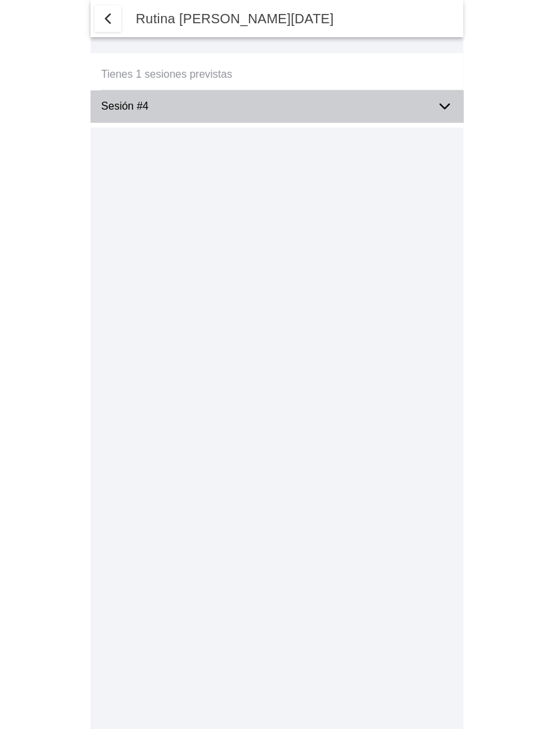
click at [394, 107] on ion-label "Sesión #4" at bounding box center [263, 106] width 324 height 12
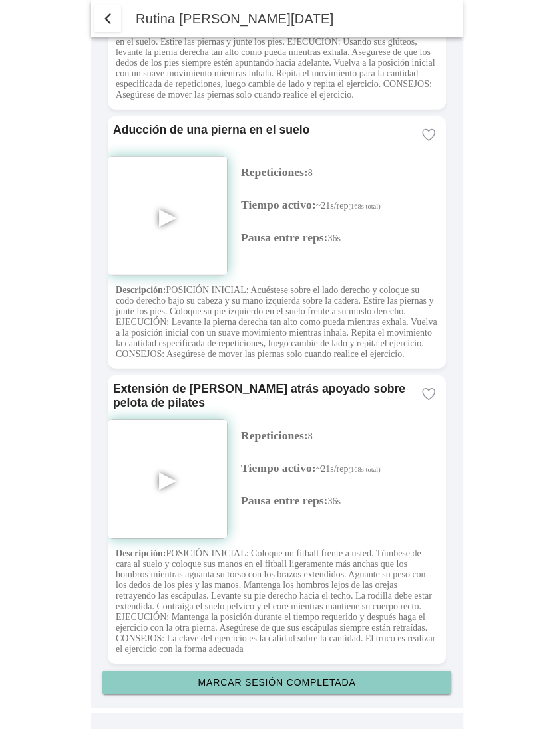
scroll to position [3003, 0]
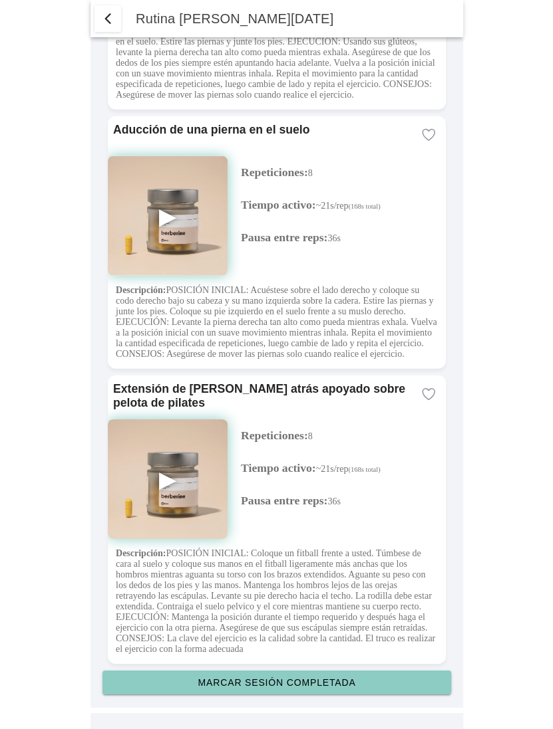
click at [296, 676] on button "Marcar sesión completada" at bounding box center [276, 683] width 348 height 24
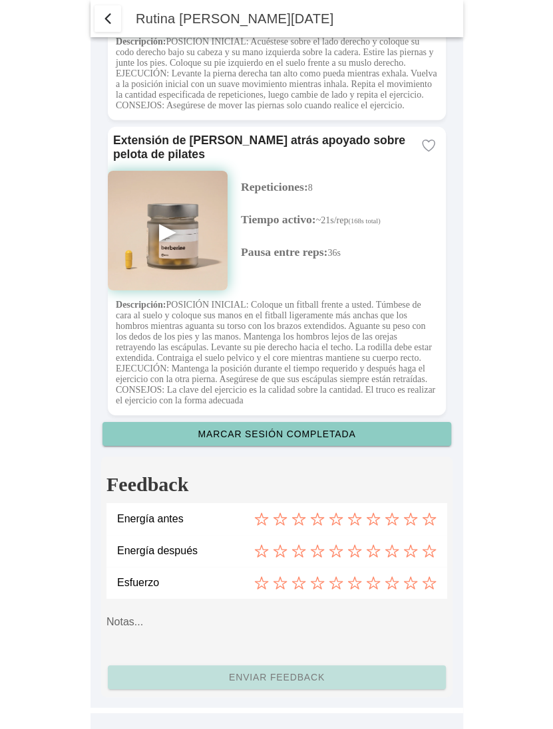
scroll to position [3253, 0]
click at [301, 514] on icon at bounding box center [298, 519] width 15 height 15
click at [349, 547] on icon at bounding box center [354, 551] width 15 height 15
click at [422, 583] on icon at bounding box center [429, 583] width 15 height 15
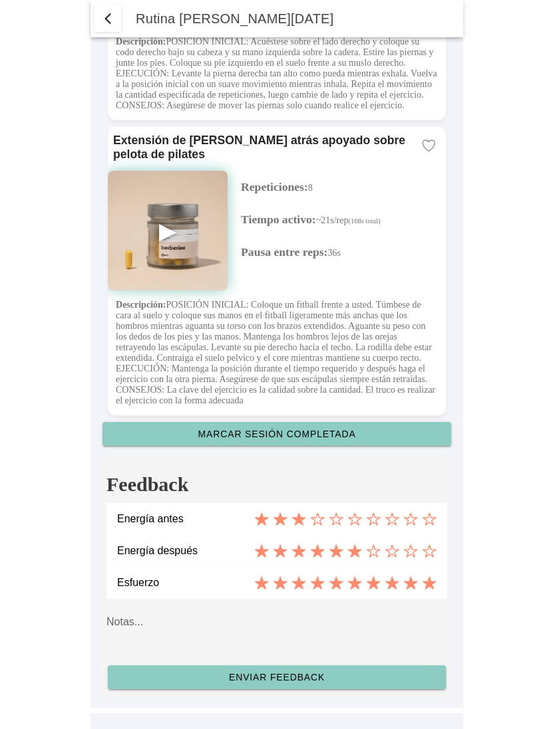
click at [330, 628] on textarea at bounding box center [276, 630] width 340 height 53
type textarea "ciao caro"
click at [0, 0] on slot "Enviar feedback" at bounding box center [0, 0] width 0 height 0
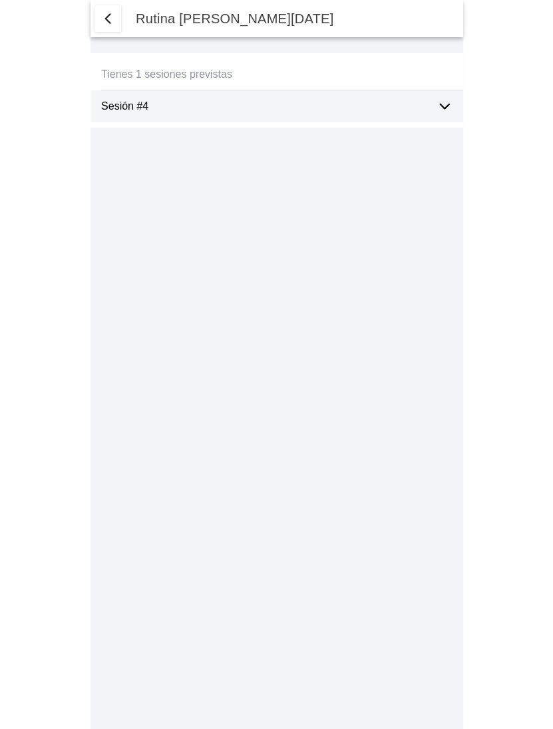
click at [314, 110] on ion-label "Sesión #4" at bounding box center [263, 106] width 324 height 12
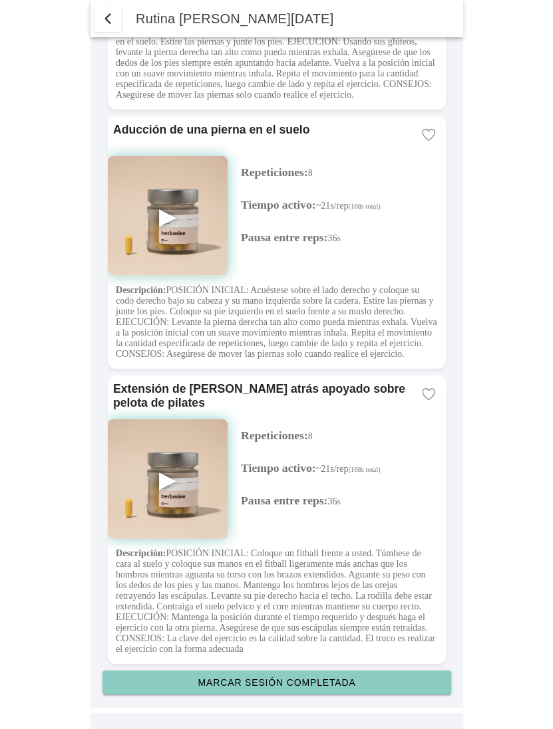
scroll to position [3003, 0]
click at [0, 0] on slot "Marcar sesión completada" at bounding box center [0, 0] width 0 height 0
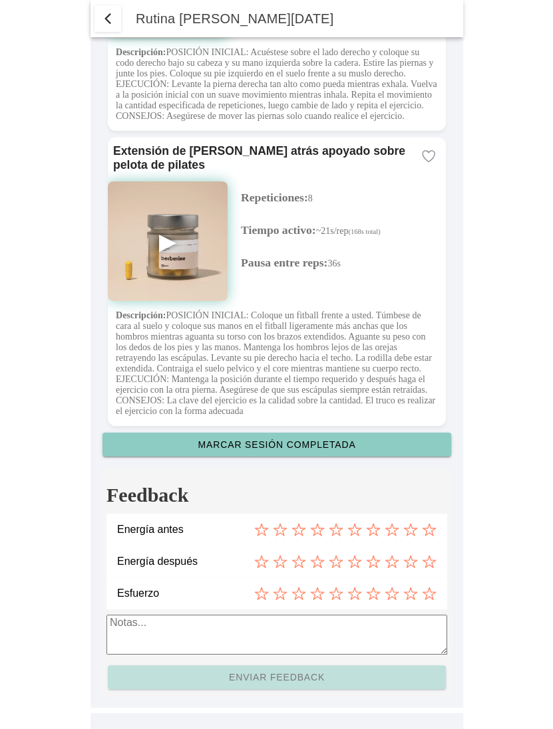
scroll to position [3242, 0]
click at [322, 525] on icon at bounding box center [317, 530] width 15 height 15
click at [389, 561] on icon at bounding box center [391, 562] width 15 height 15
click at [436, 596] on div "Esfuerzo" at bounding box center [282, 594] width 330 height 32
click at [427, 594] on icon at bounding box center [429, 593] width 15 height 15
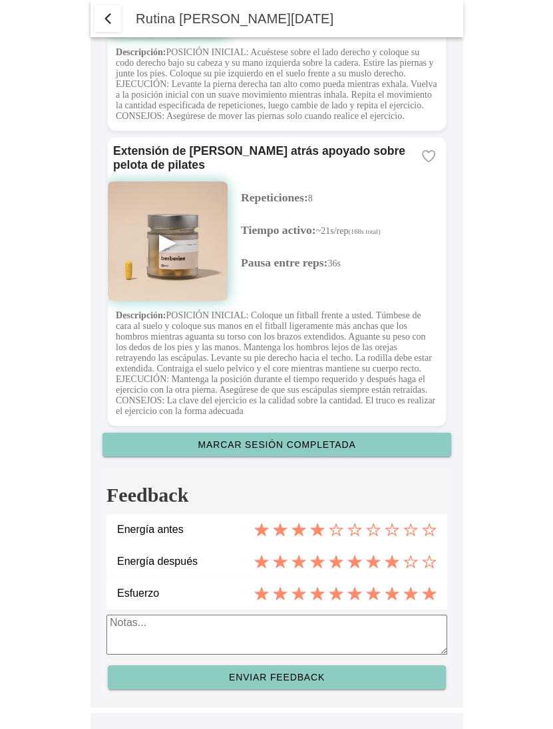
click at [364, 630] on textarea at bounding box center [276, 635] width 340 height 40
type textarea "ciao caro"
click at [322, 677] on span "Enviar feedback" at bounding box center [276, 677] width 317 height 9
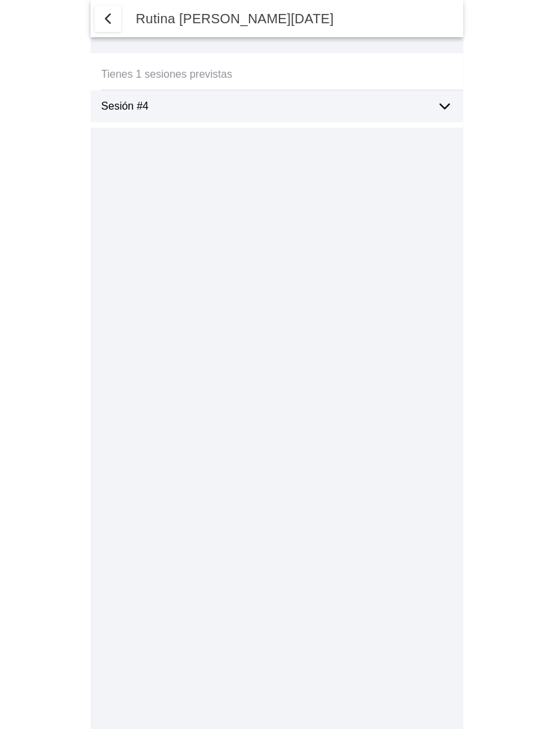
click at [394, 108] on ion-label "Sesión #4" at bounding box center [263, 106] width 324 height 12
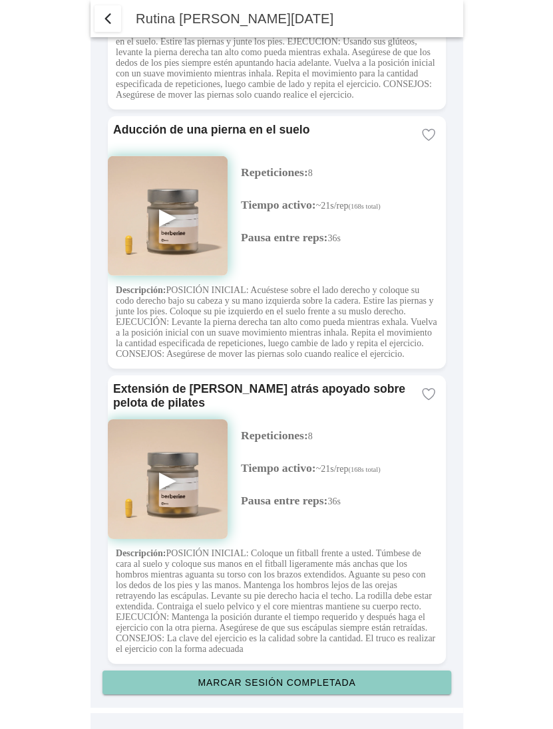
scroll to position [3003, 0]
click at [324, 690] on button "Marcar sesión completada" at bounding box center [276, 683] width 348 height 24
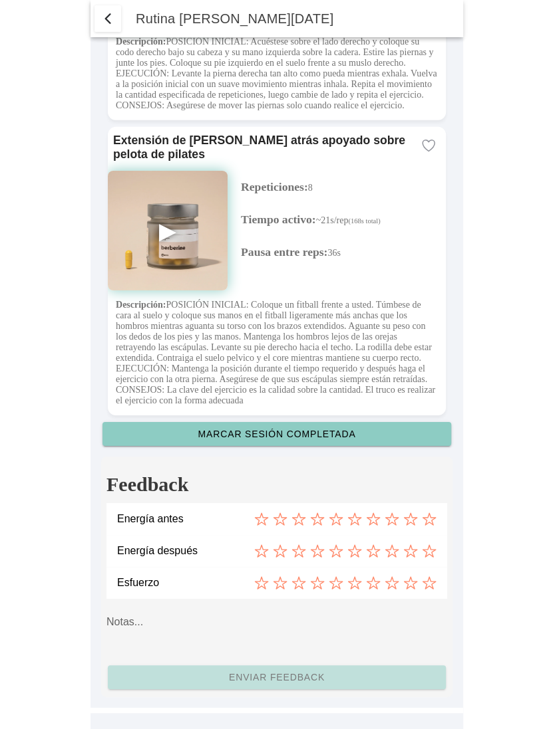
scroll to position [3253, 0]
click at [328, 512] on icon at bounding box center [335, 519] width 15 height 15
click at [353, 553] on icon at bounding box center [354, 552] width 13 height 12
click at [420, 584] on div at bounding box center [345, 583] width 182 height 15
click at [395, 582] on icon at bounding box center [391, 584] width 13 height 12
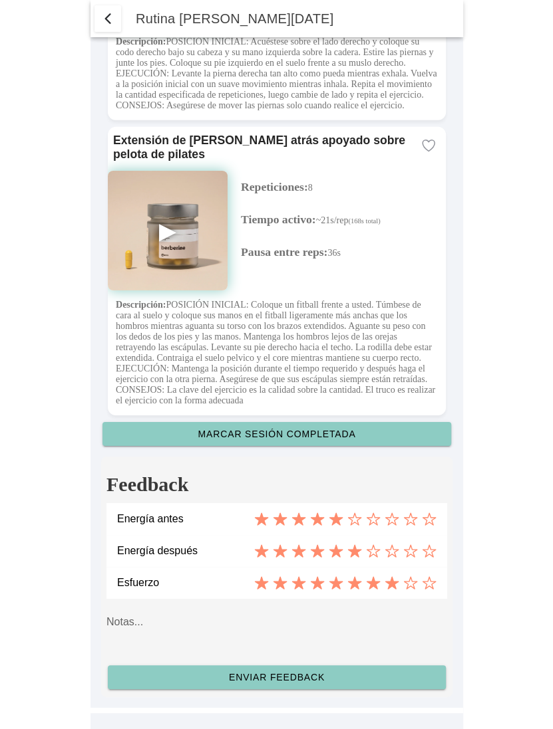
click at [306, 623] on textarea at bounding box center [276, 630] width 340 height 53
type textarea "[PERSON_NAME]"
click at [339, 680] on span "Enviar feedback" at bounding box center [276, 677] width 317 height 9
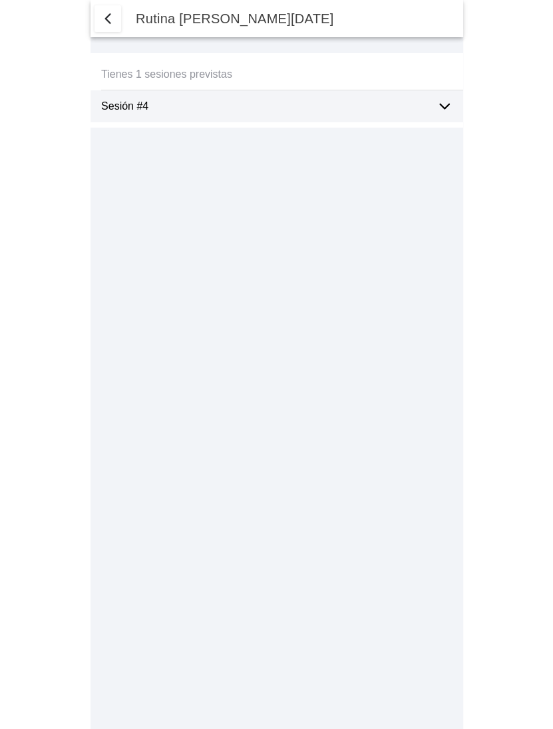
click at [193, 112] on ion-label "Sesión #4" at bounding box center [263, 106] width 324 height 12
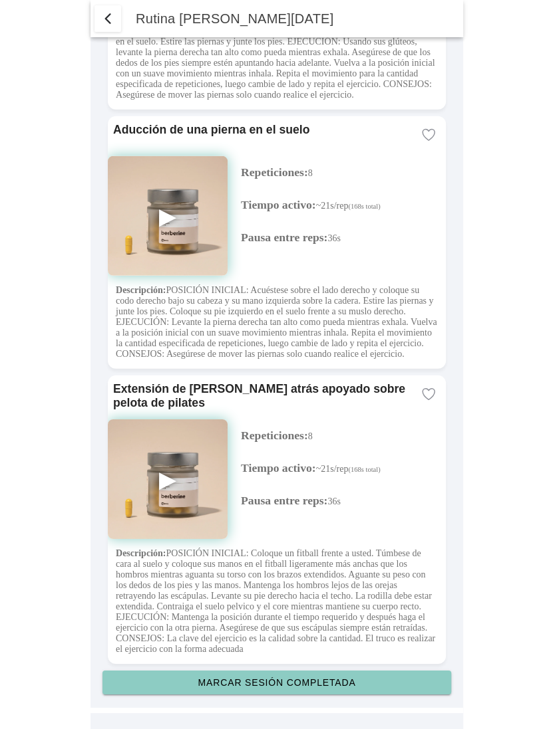
scroll to position [3003, 0]
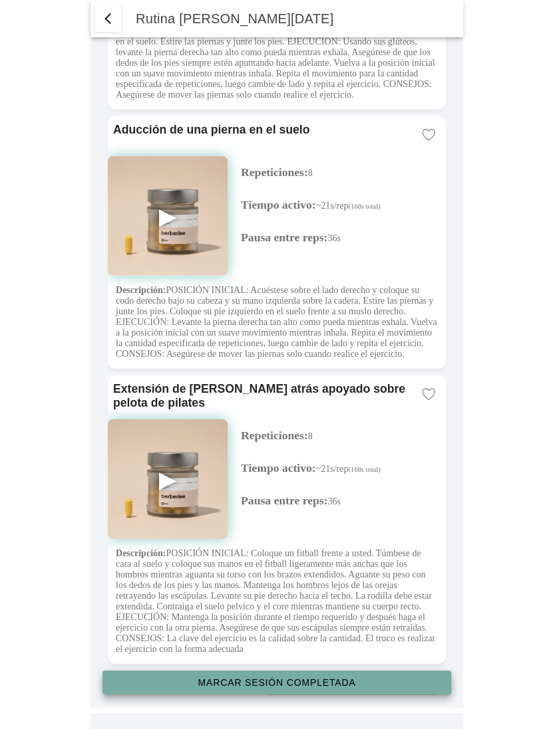
click at [301, 673] on button "Marcar sesión completada" at bounding box center [276, 683] width 348 height 24
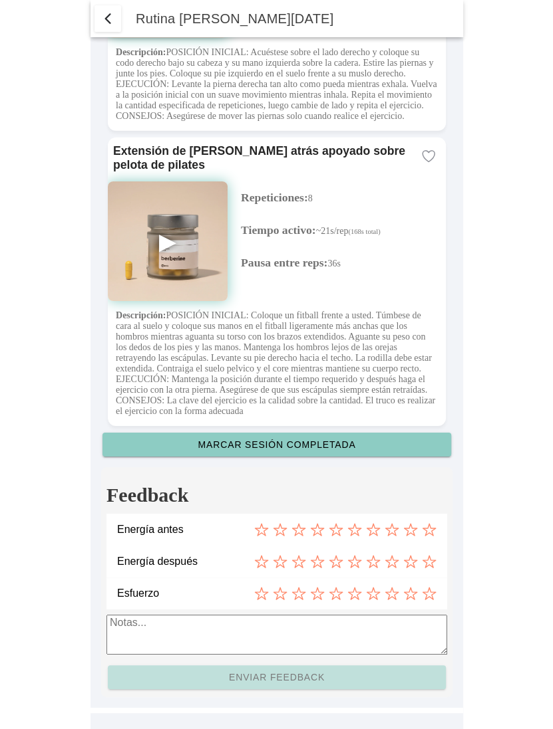
scroll to position [3242, 0]
click at [368, 528] on icon at bounding box center [372, 531] width 13 height 12
click at [412, 563] on icon at bounding box center [410, 563] width 13 height 12
click at [342, 592] on div at bounding box center [345, 593] width 182 height 15
click at [334, 594] on icon at bounding box center [335, 593] width 15 height 15
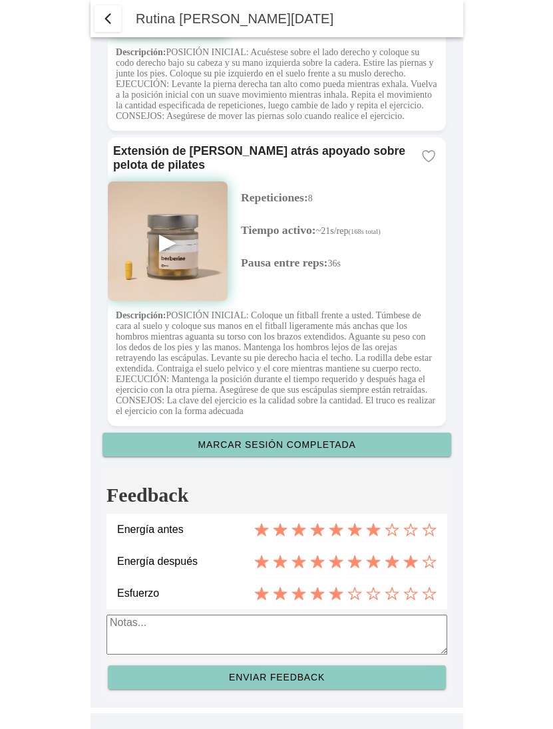
click at [305, 622] on textarea "To enrich screen reader interactions, please activate Accessibility in Grammarl…" at bounding box center [276, 635] width 340 height 40
type textarea "[PERSON_NAME]"
click at [0, 0] on slot "Enviar feedback" at bounding box center [0, 0] width 0 height 0
